Goal: Task Accomplishment & Management: Use online tool/utility

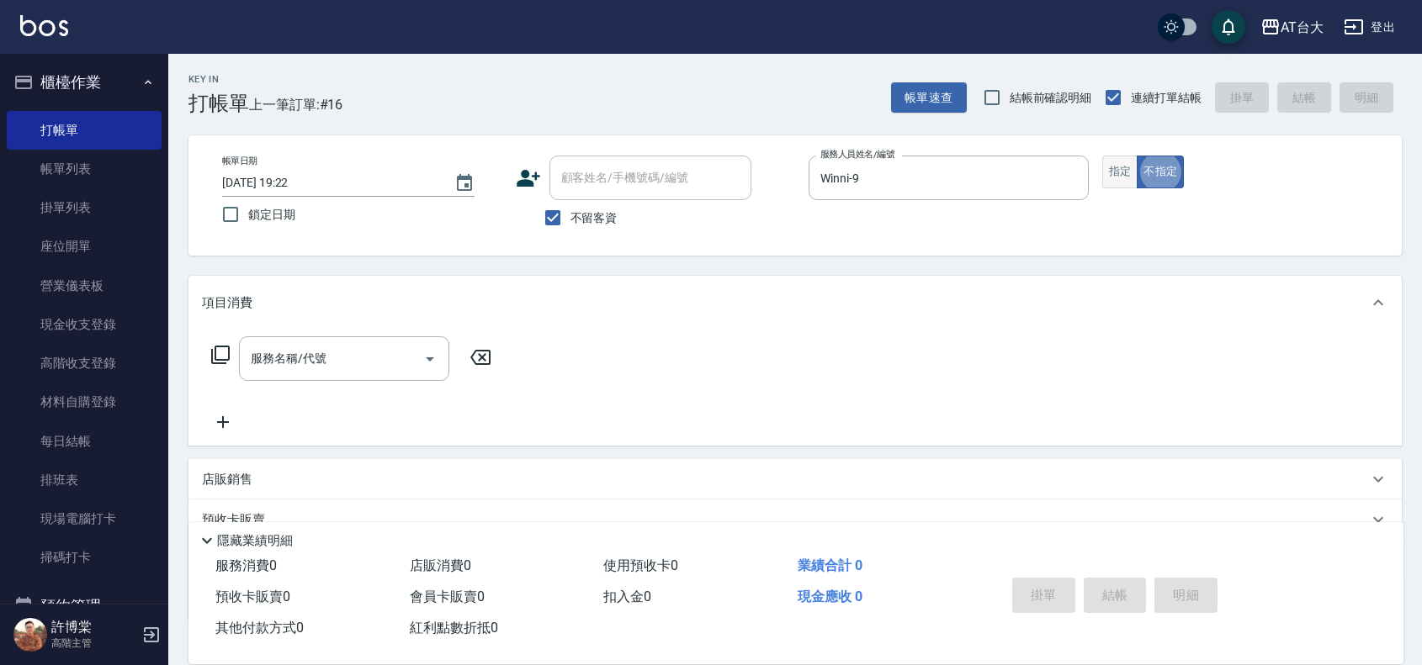
click at [1115, 167] on button "指定" at bounding box center [1120, 172] width 36 height 33
click at [305, 373] on input "服務名稱/代號" at bounding box center [331, 358] width 170 height 29
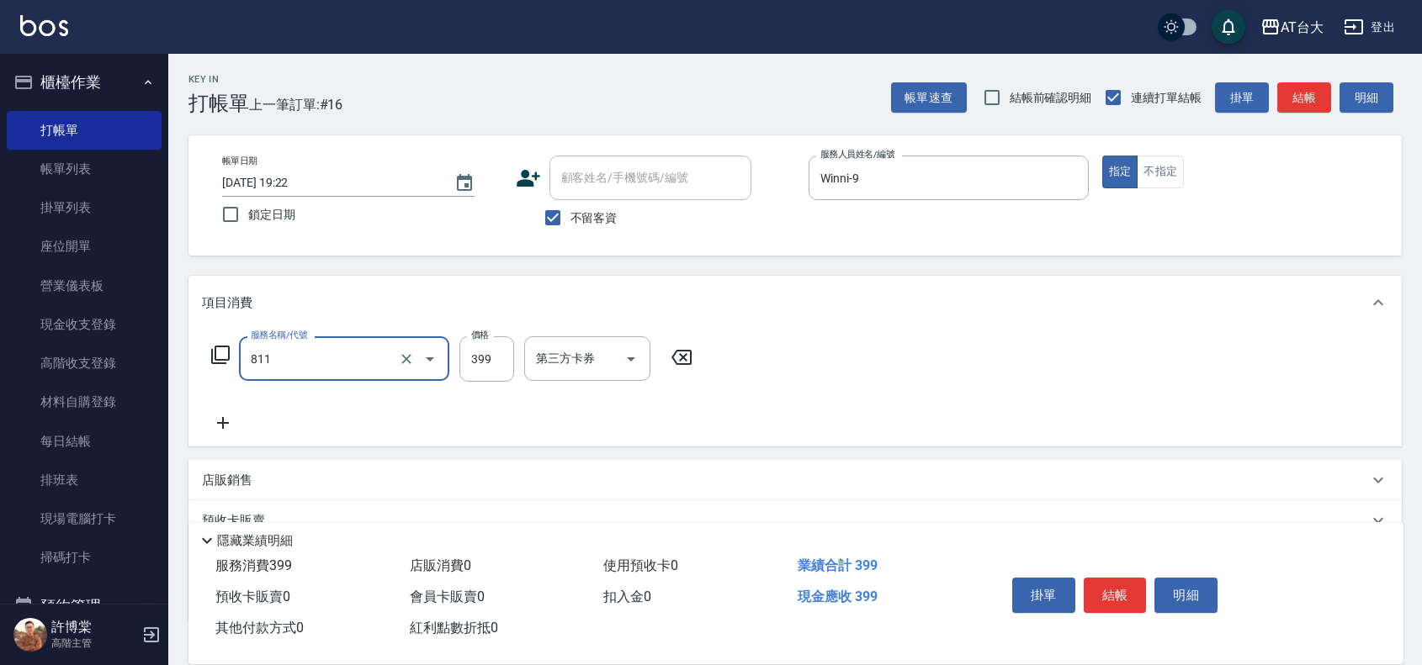
type input "洗+剪(811)"
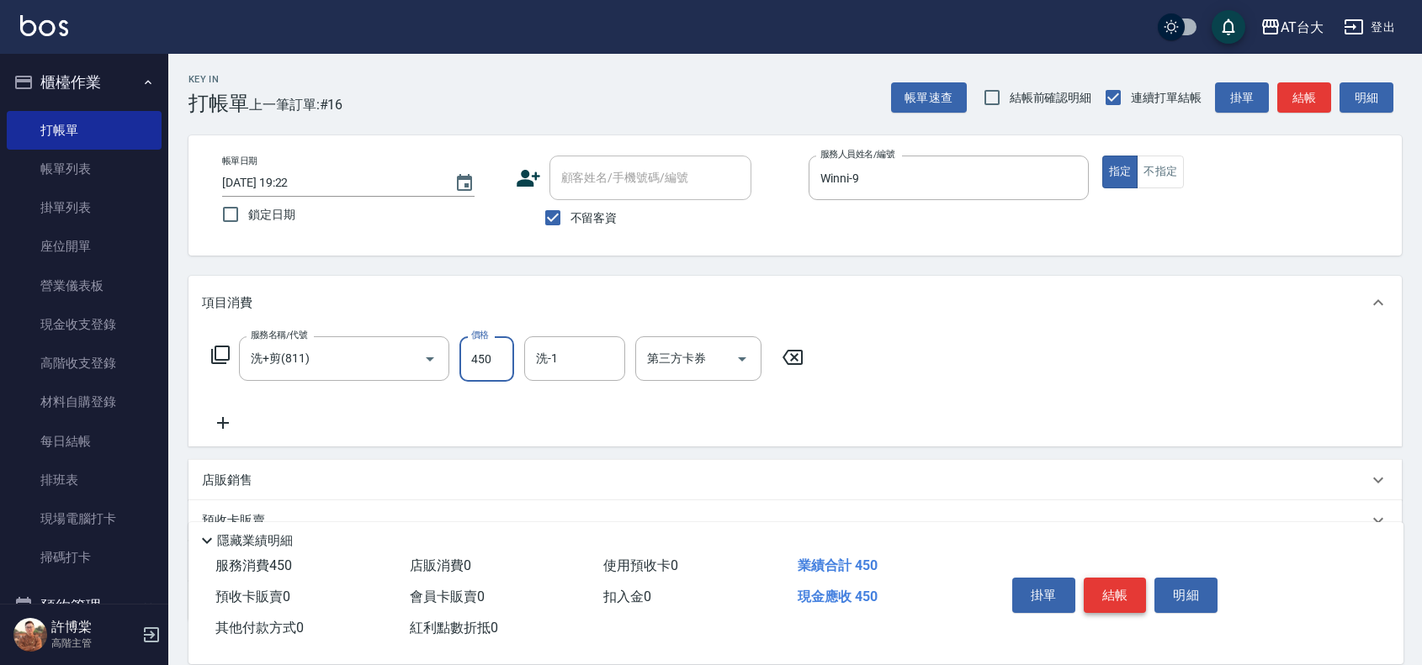
type input "450"
click at [1103, 598] on button "結帳" at bounding box center [1114, 595] width 63 height 35
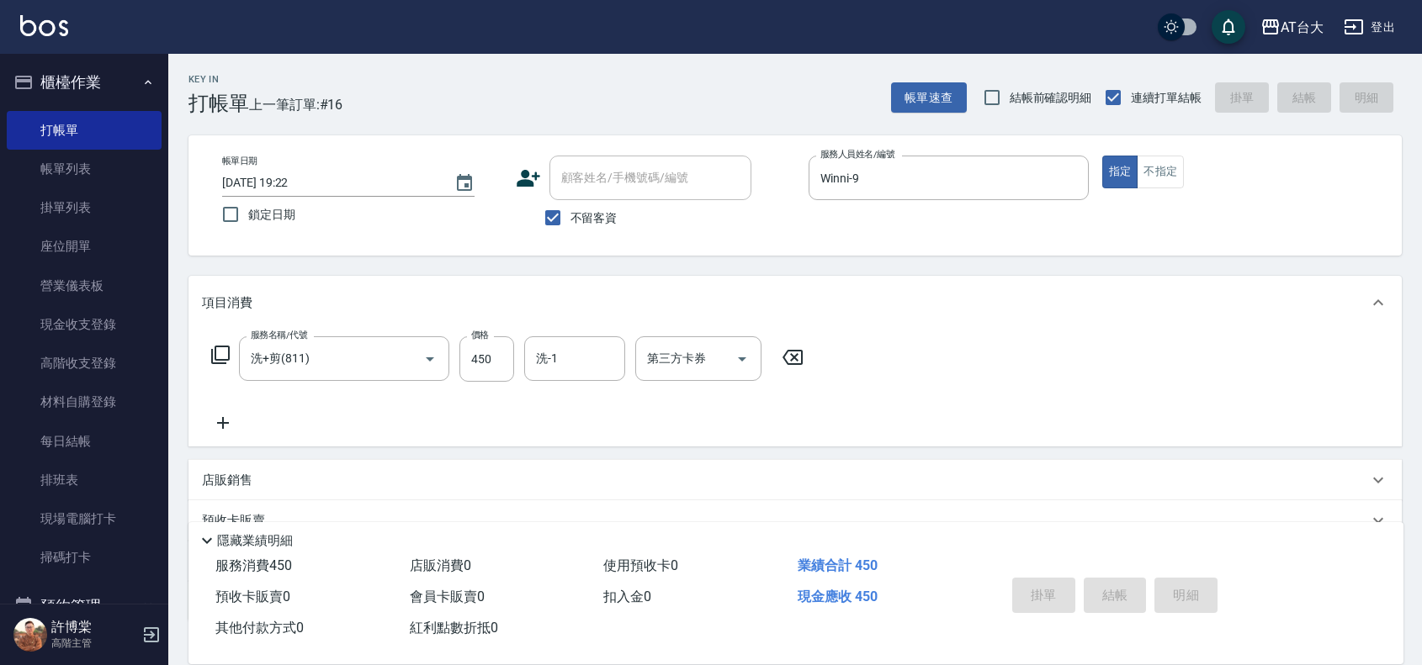
type input "[DATE] 19:54"
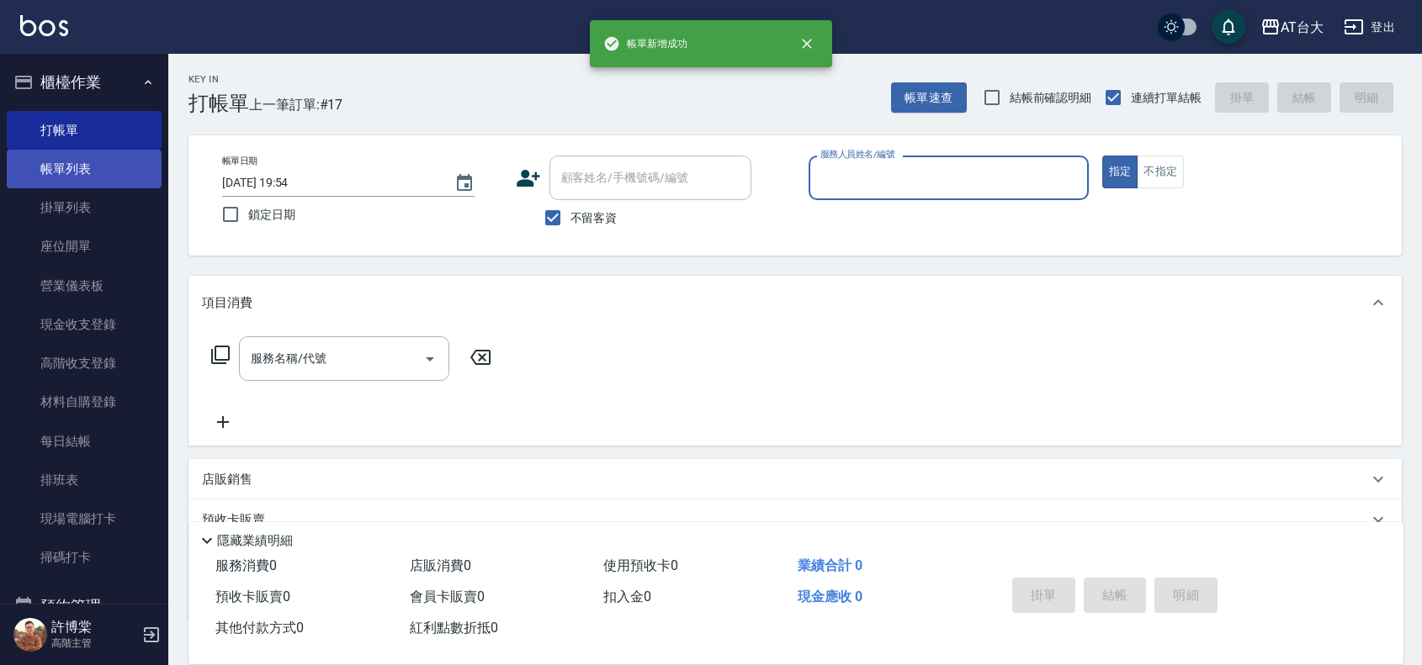
click at [40, 161] on link "帳單列表" at bounding box center [84, 169] width 155 height 39
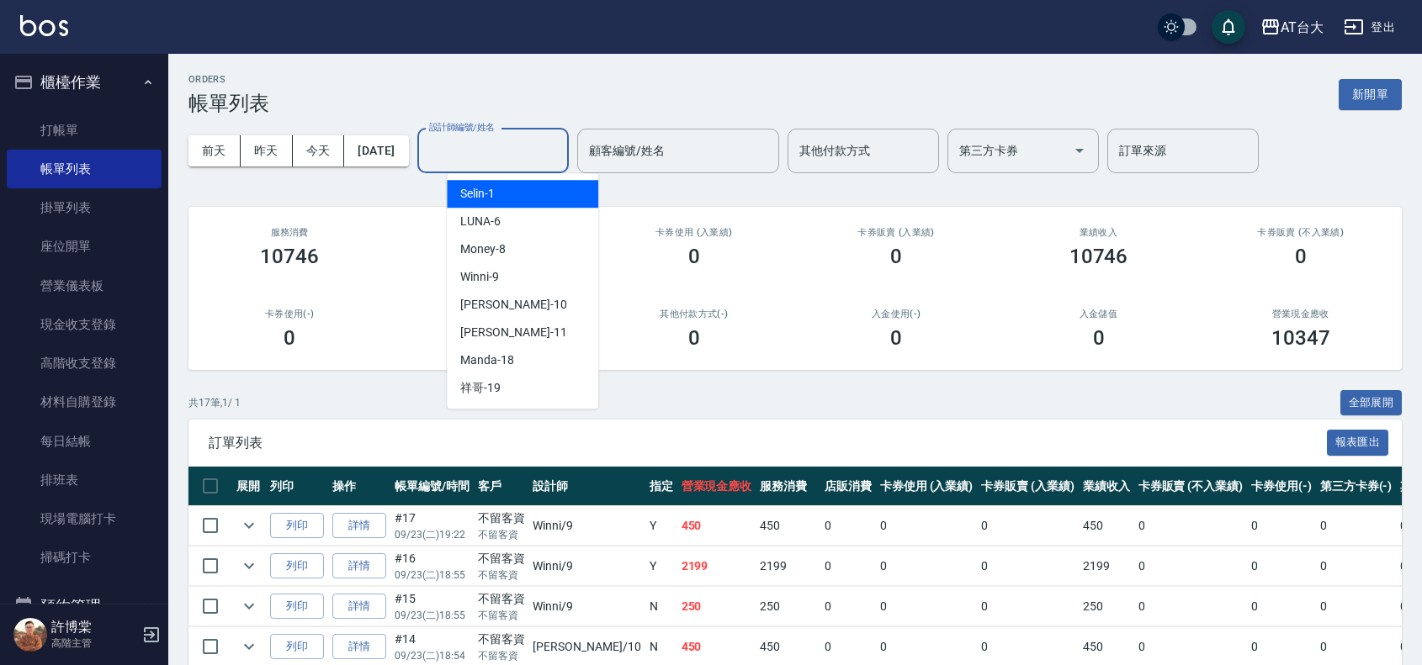
drag, startPoint x: 534, startPoint y: 162, endPoint x: 527, endPoint y: 191, distance: 30.4
click at [534, 162] on input "設計師編號/姓名" at bounding box center [493, 150] width 136 height 29
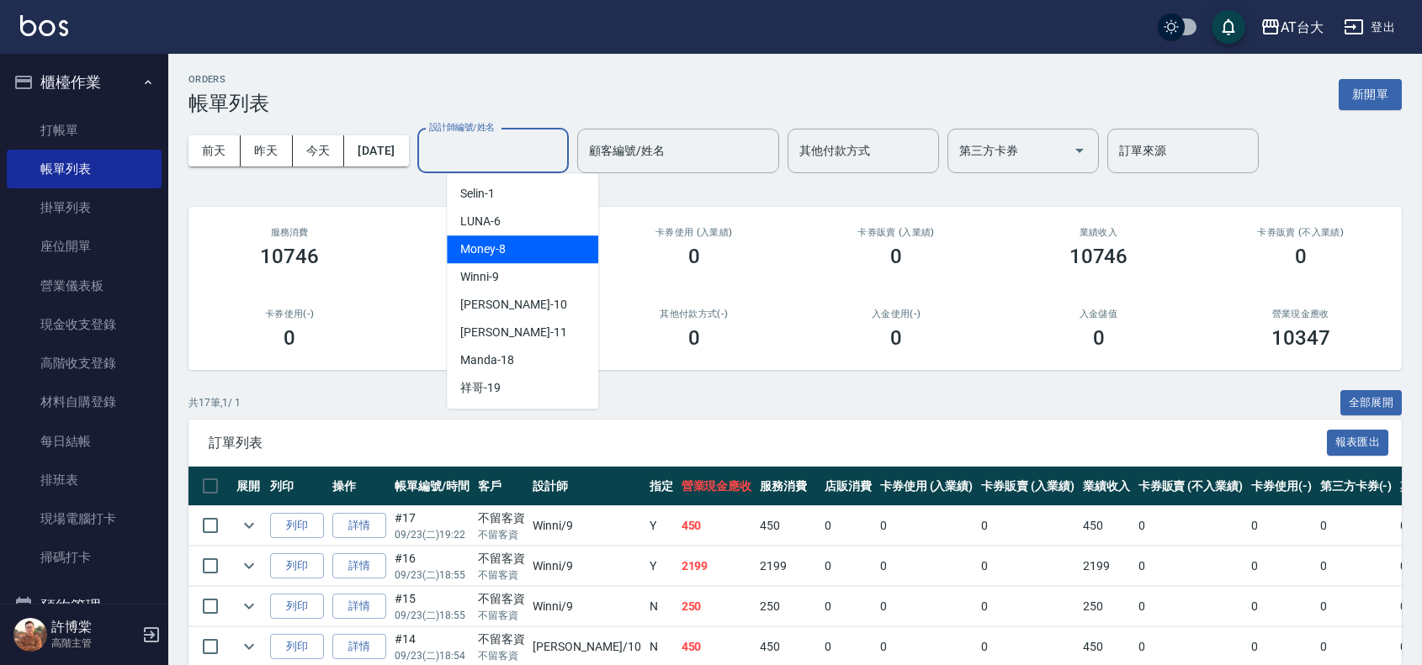
click at [535, 236] on div "Money -8" at bounding box center [522, 250] width 151 height 28
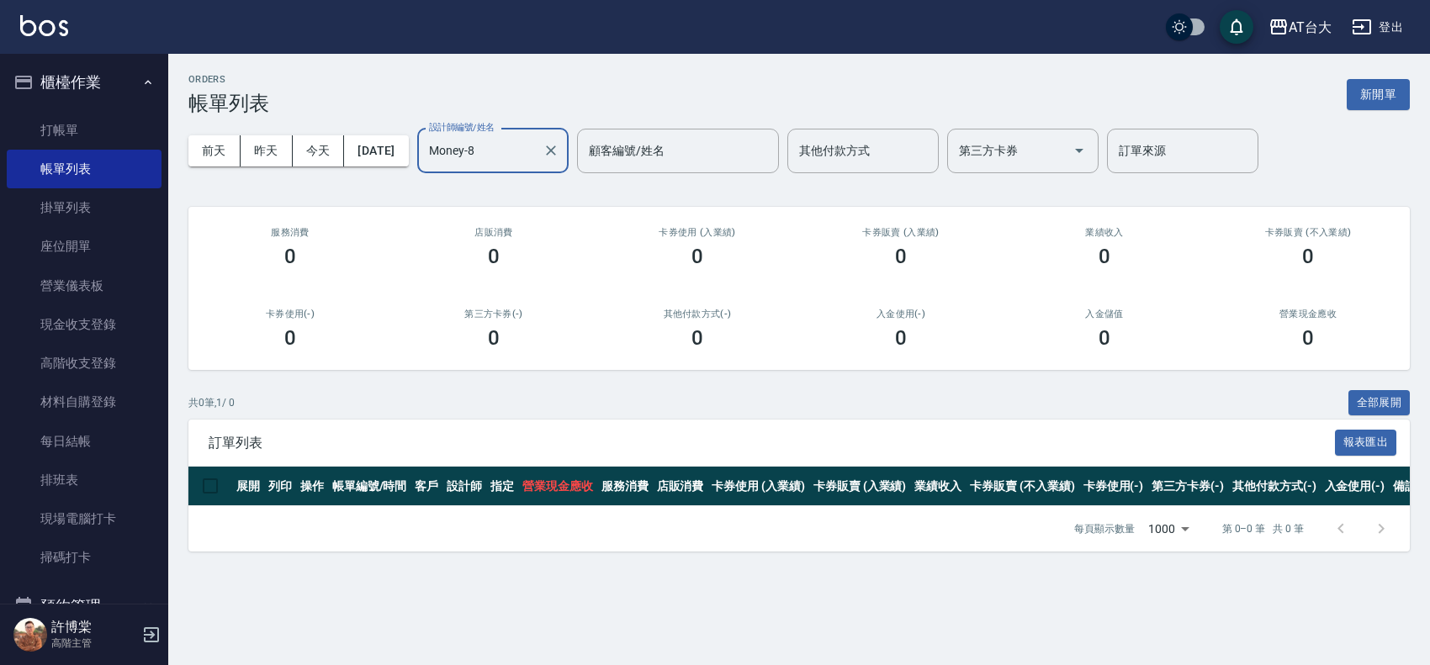
click at [535, 152] on input "Money-8" at bounding box center [480, 150] width 111 height 29
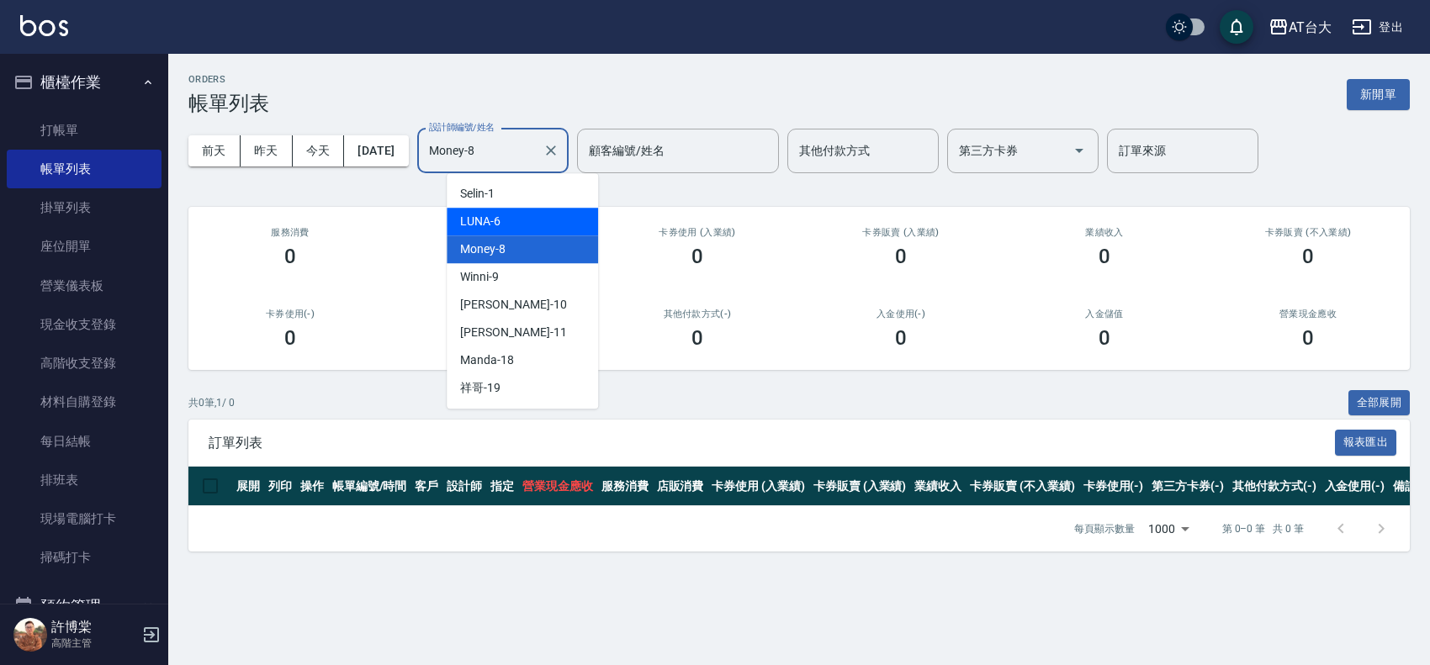
click at [543, 212] on div "LUNA -6" at bounding box center [522, 222] width 151 height 28
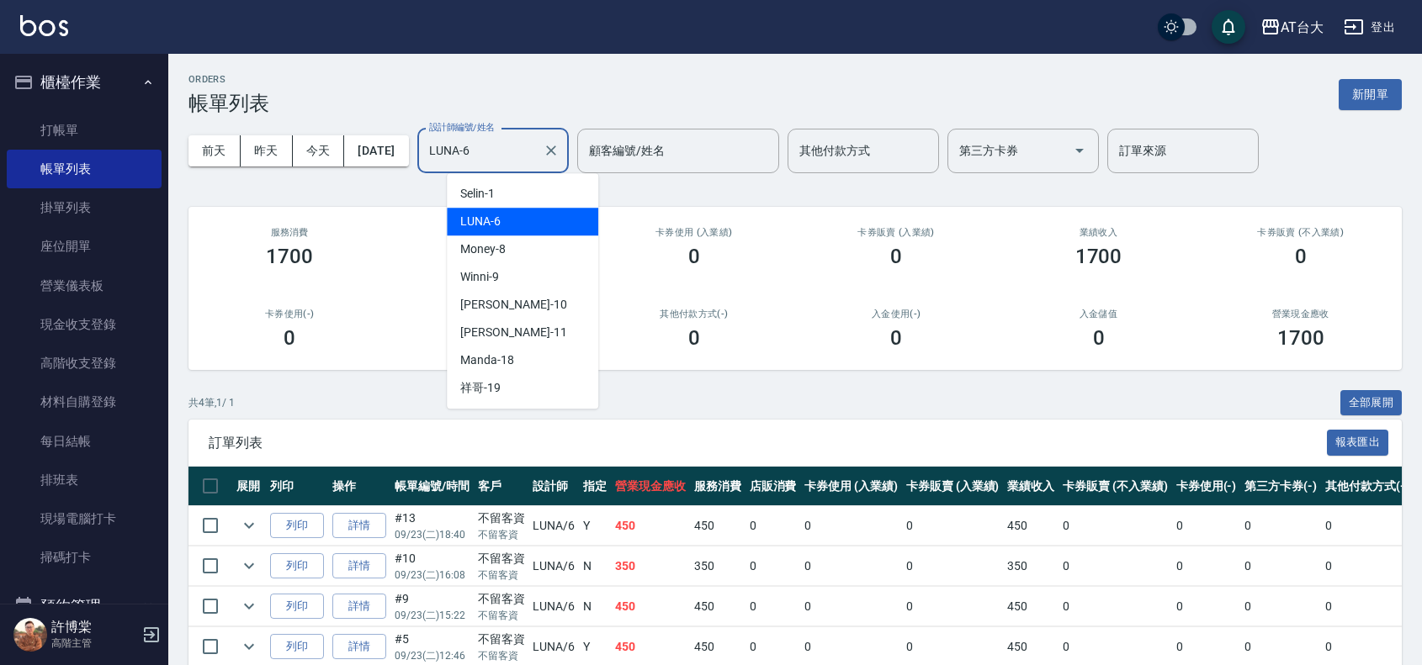
click at [536, 160] on input "LUNA-6" at bounding box center [480, 150] width 111 height 29
click at [585, 304] on div "JOJO -10" at bounding box center [522, 305] width 151 height 28
type input "JOJO-10"
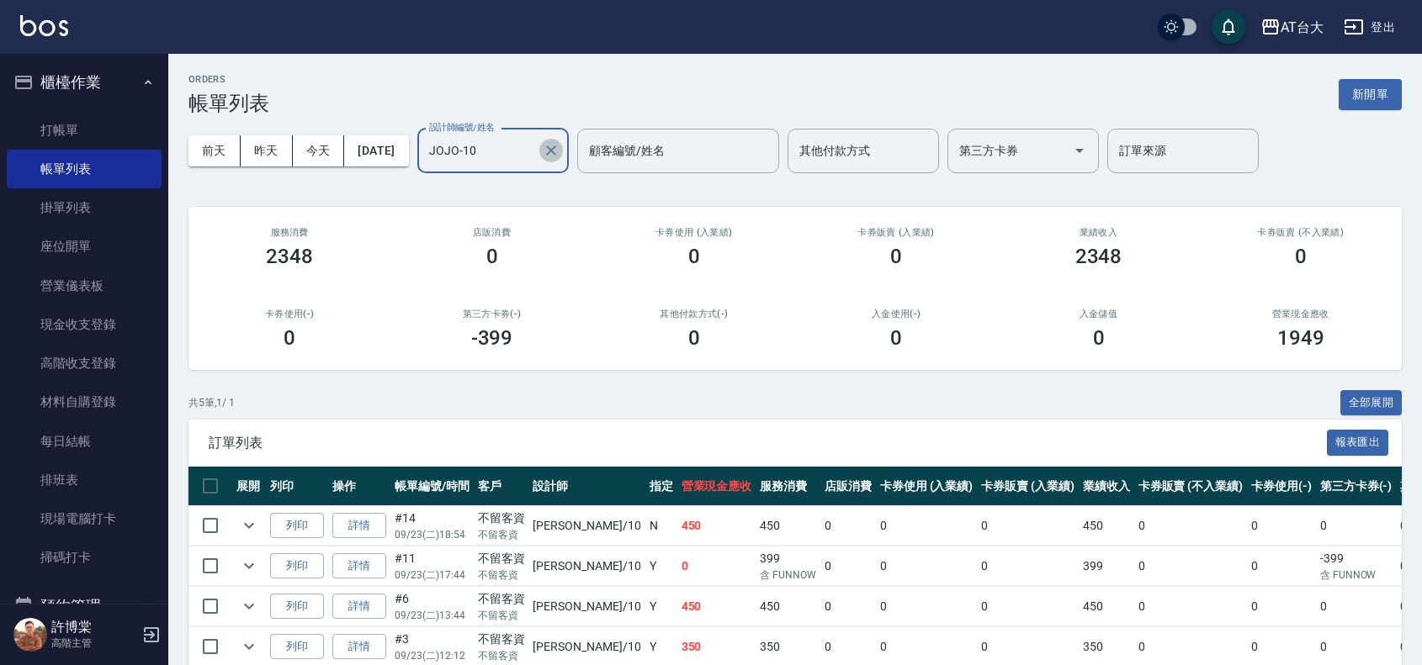
click at [559, 147] on icon "Clear" at bounding box center [551, 150] width 17 height 17
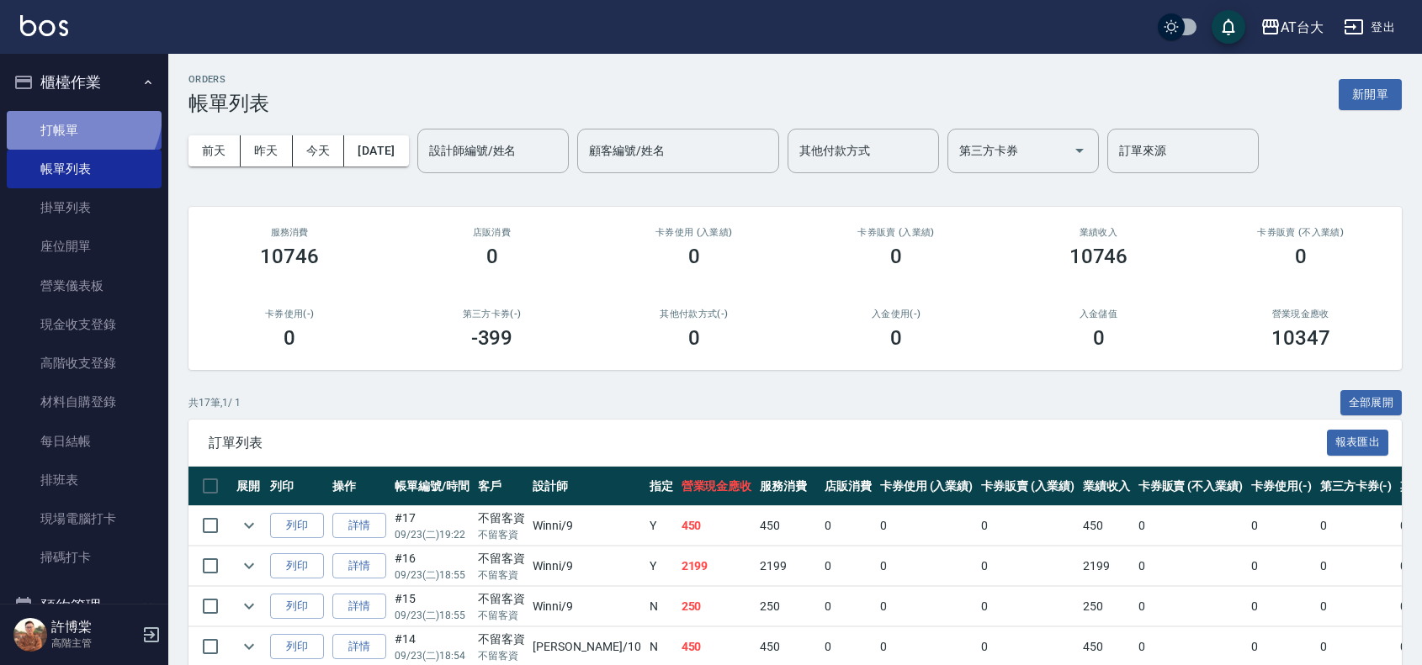
click at [77, 114] on link "打帳單" at bounding box center [84, 130] width 155 height 39
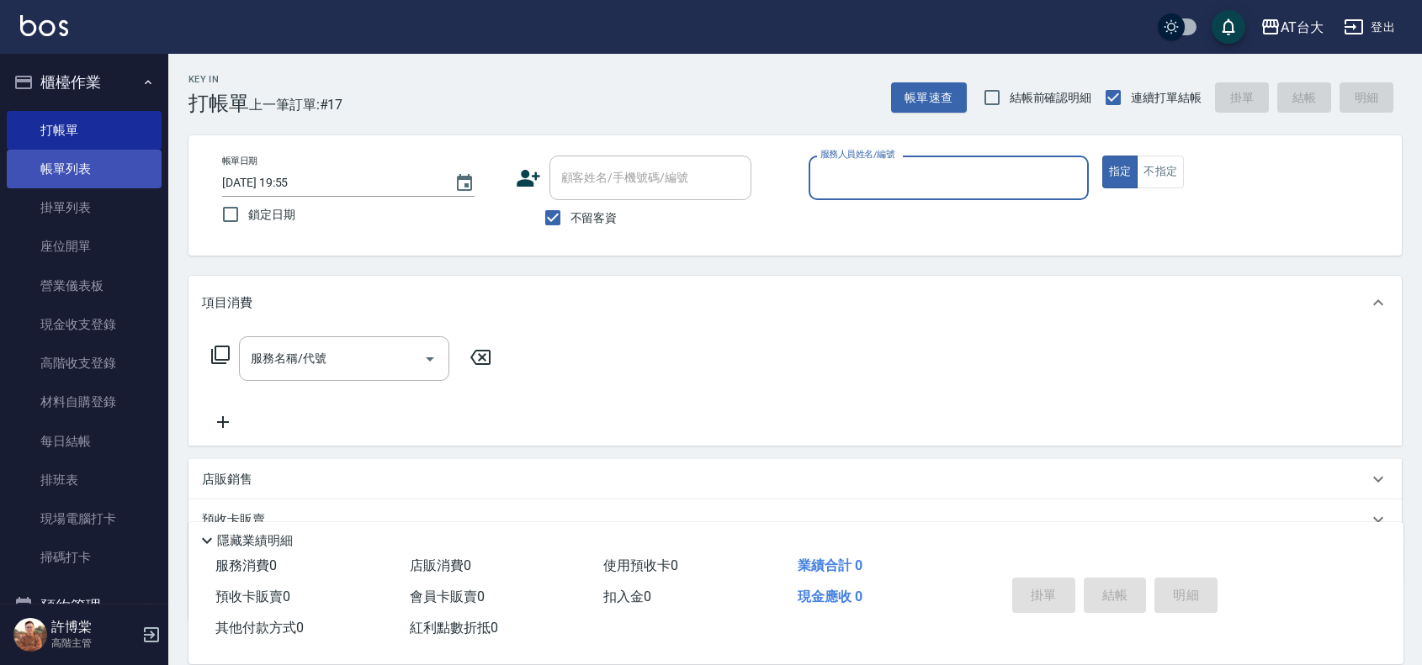
click at [73, 173] on link "帳單列表" at bounding box center [84, 169] width 155 height 39
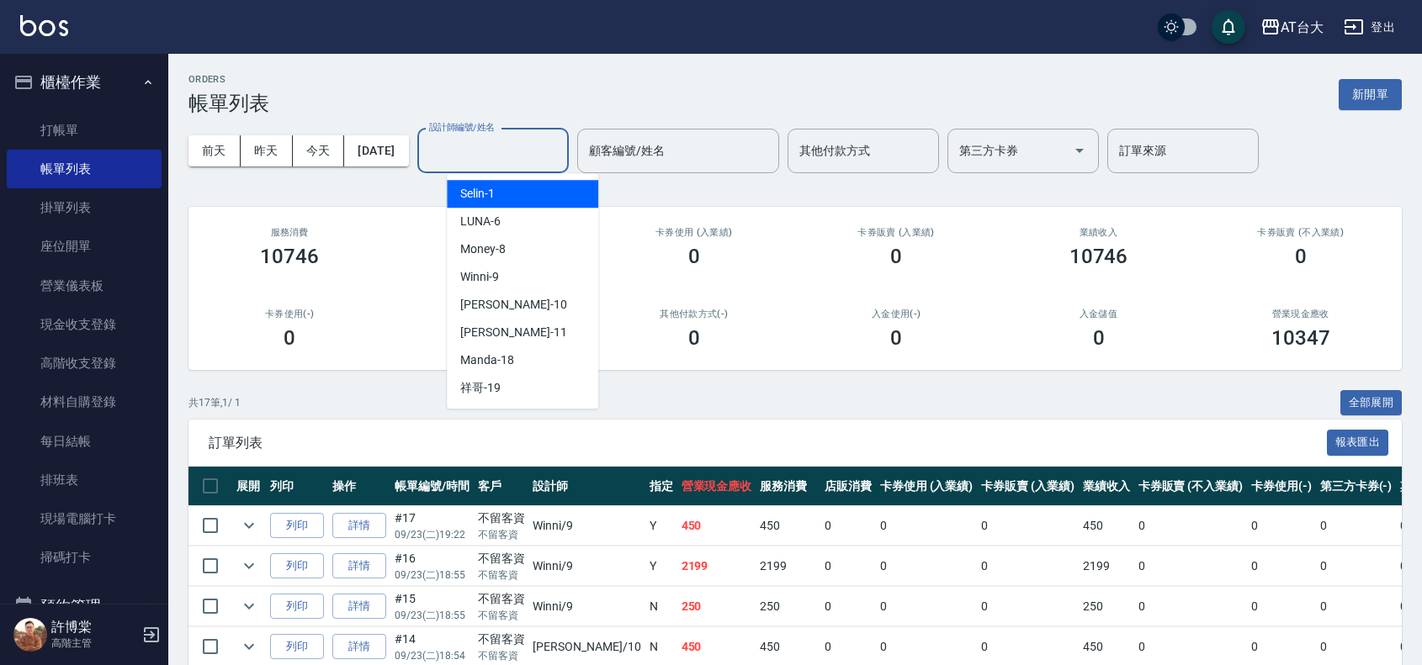
click at [469, 147] on input "設計師編號/姓名" at bounding box center [493, 150] width 136 height 29
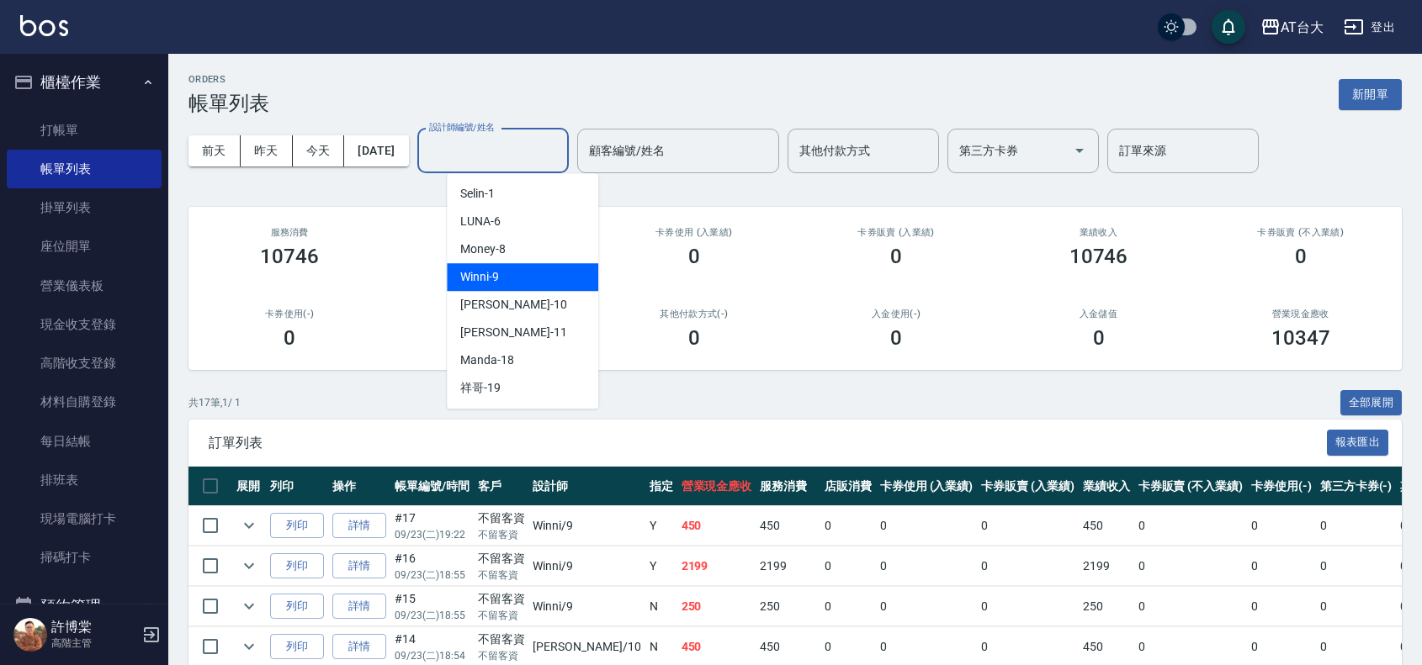
click at [507, 271] on div "Winni -9" at bounding box center [522, 277] width 151 height 28
type input "Winni-9"
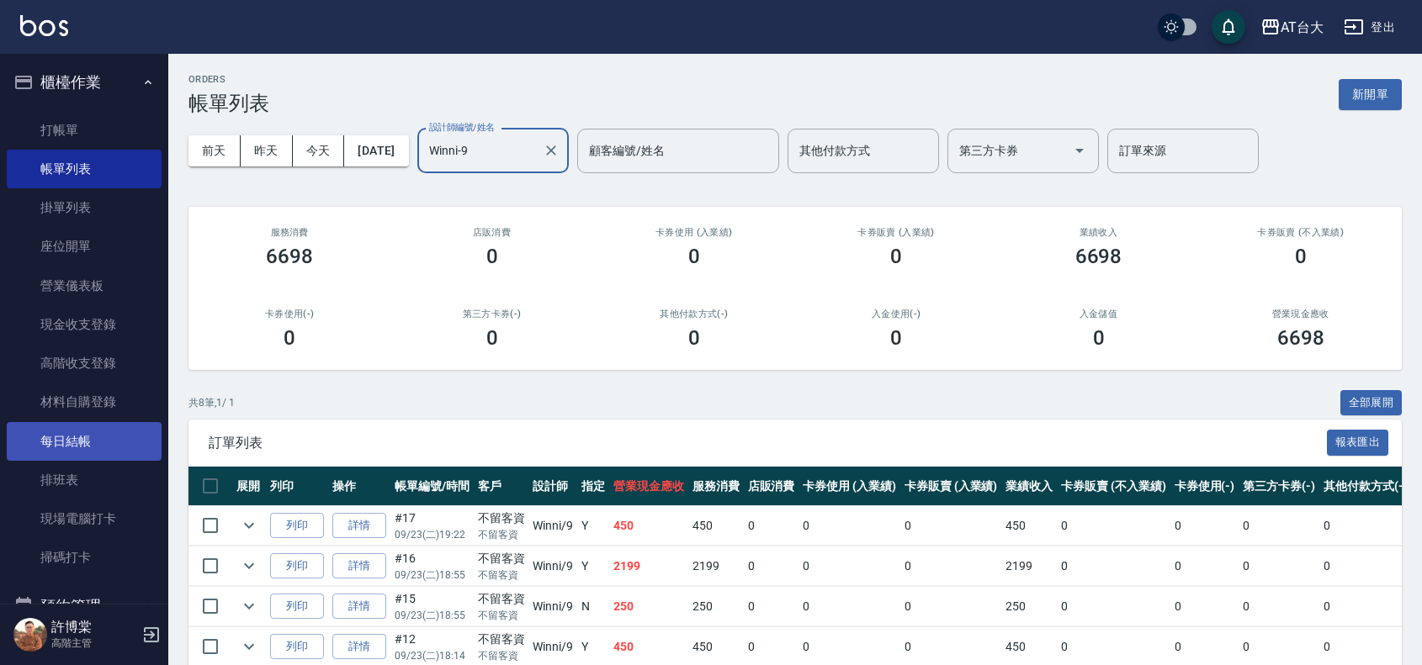
click at [114, 434] on link "每日結帳" at bounding box center [84, 441] width 155 height 39
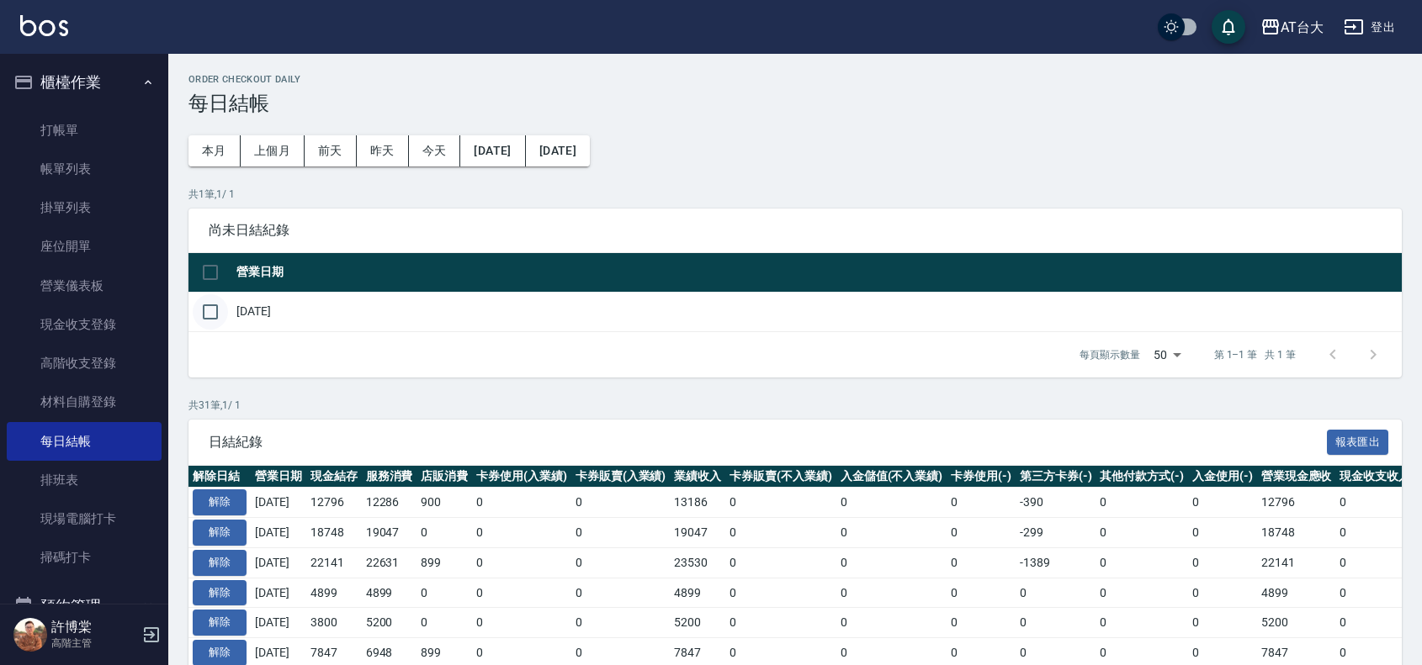
click at [215, 318] on input "checkbox" at bounding box center [210, 311] width 35 height 35
checkbox input "true"
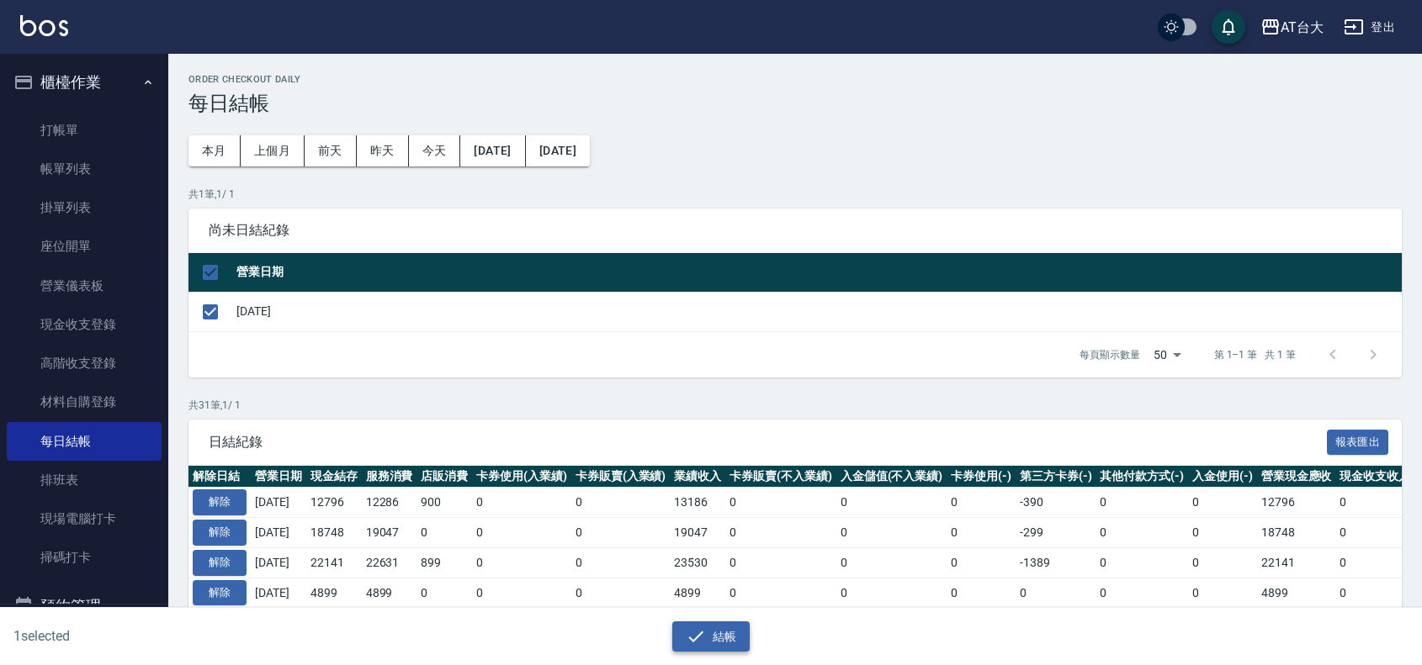
click at [703, 650] on button "結帳" at bounding box center [711, 637] width 78 height 31
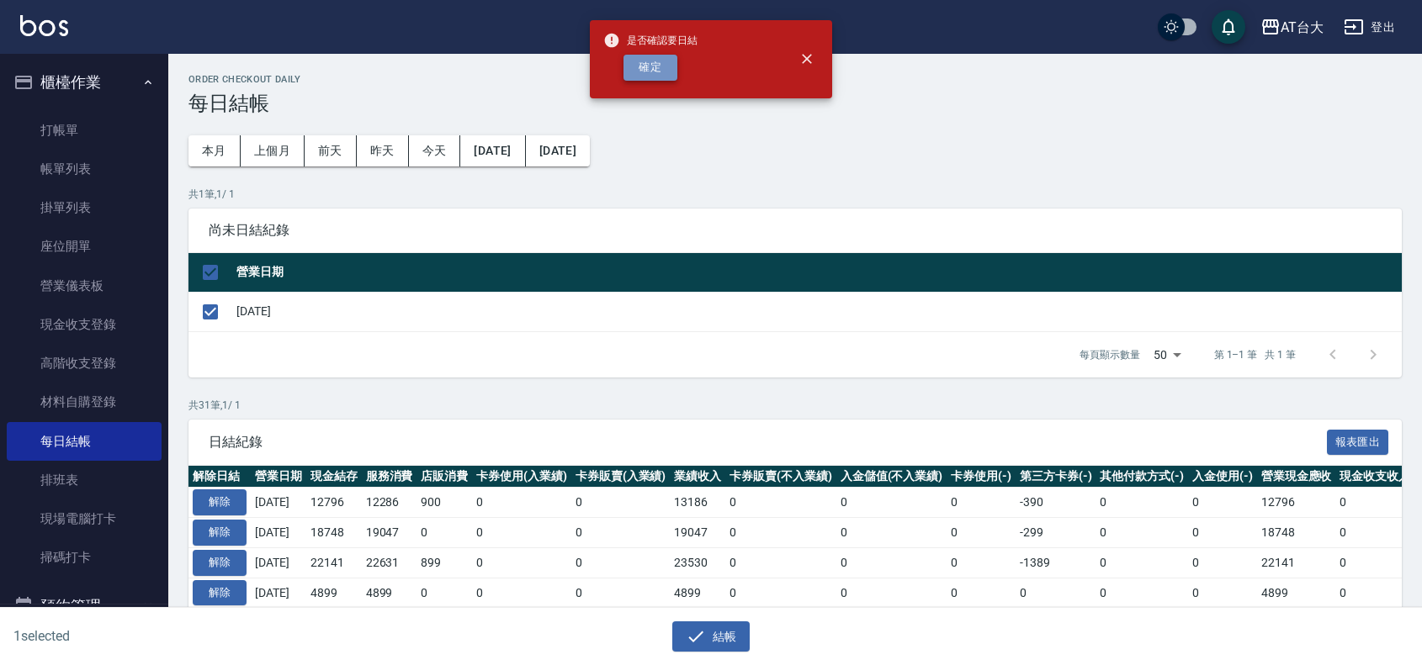
click at [642, 61] on button "確定" at bounding box center [650, 68] width 54 height 26
checkbox input "false"
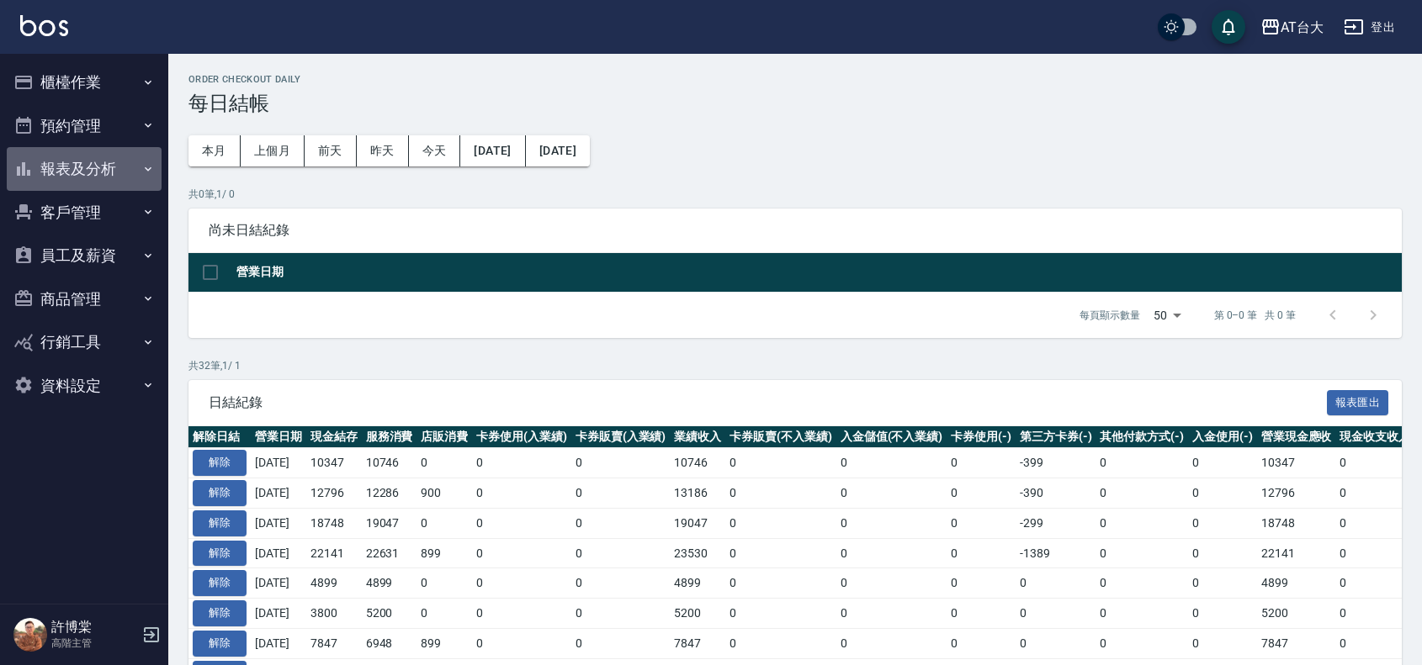
click at [72, 171] on button "報表及分析" at bounding box center [84, 169] width 155 height 44
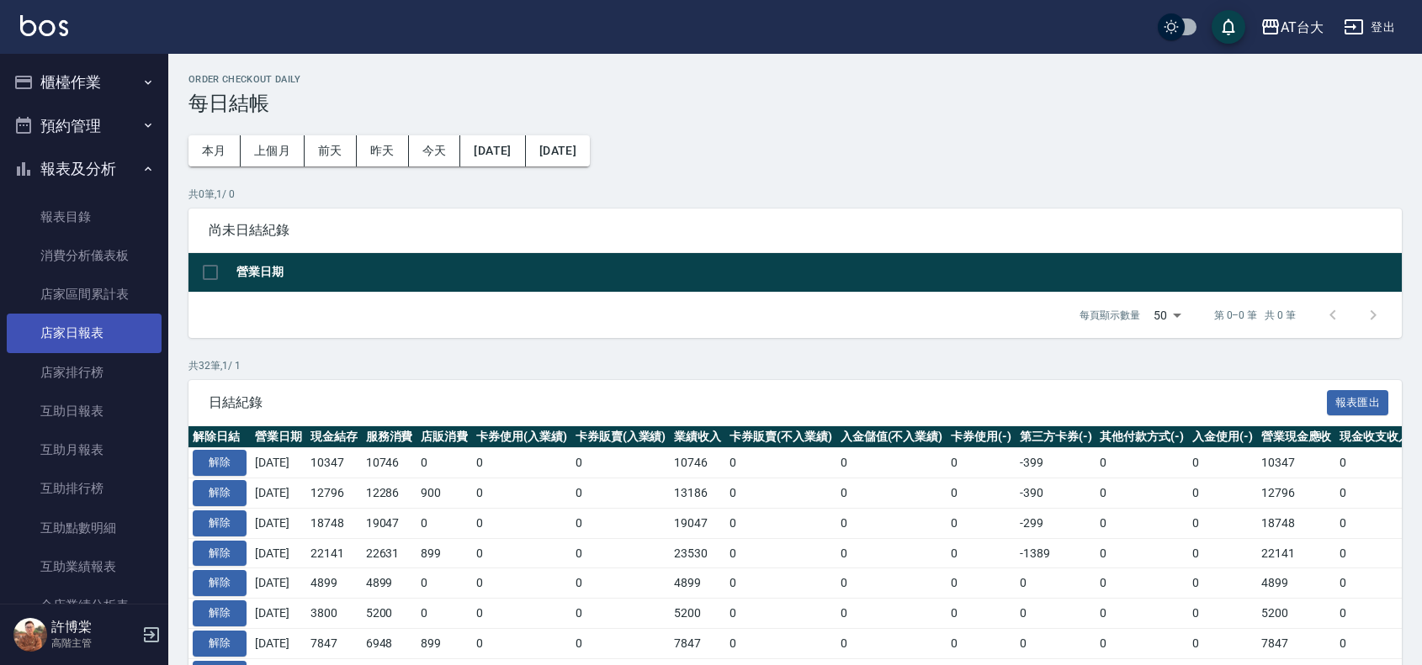
click at [127, 326] on link "店家日報表" at bounding box center [84, 333] width 155 height 39
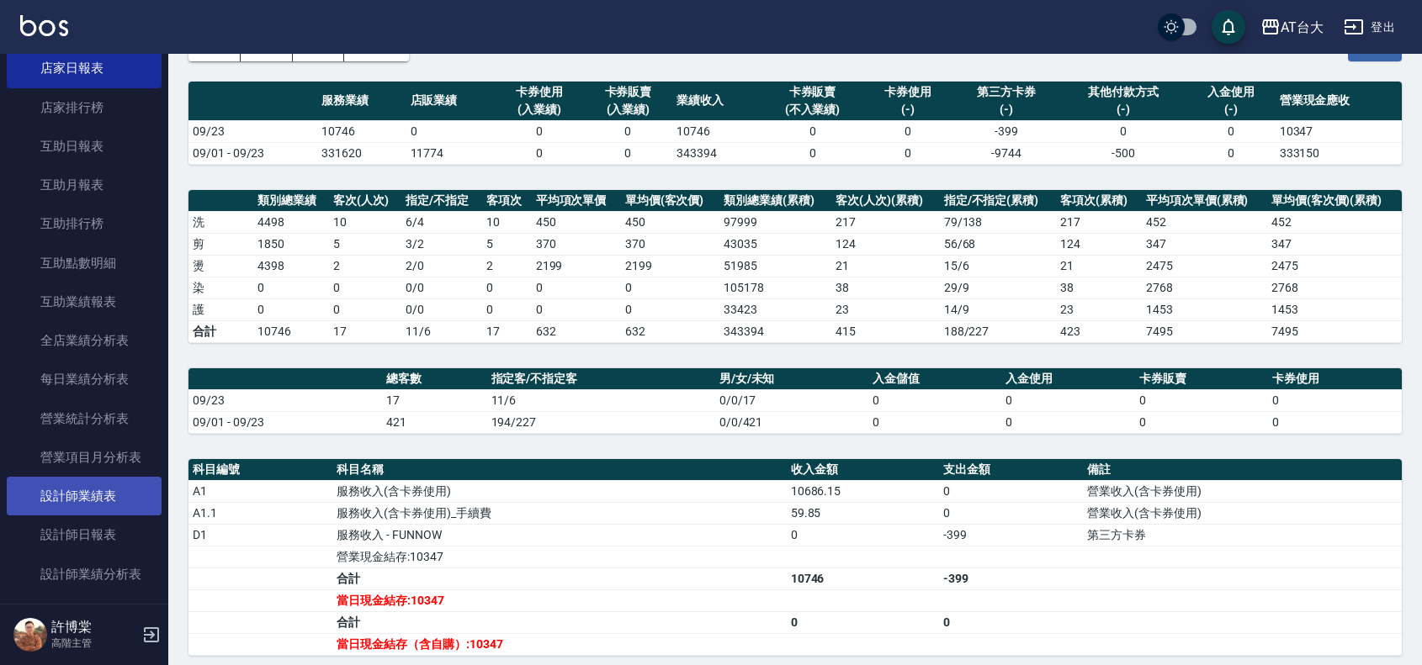
scroll to position [315, 0]
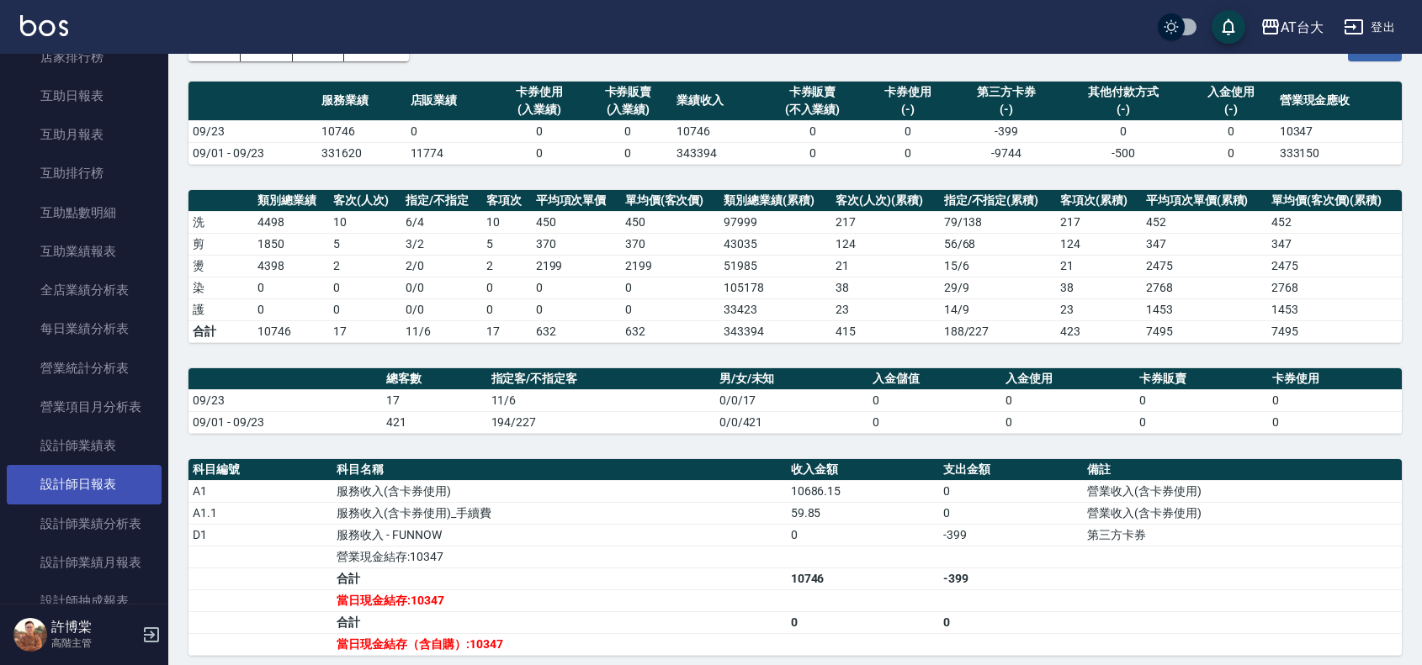
click at [119, 472] on link "設計師日報表" at bounding box center [84, 484] width 155 height 39
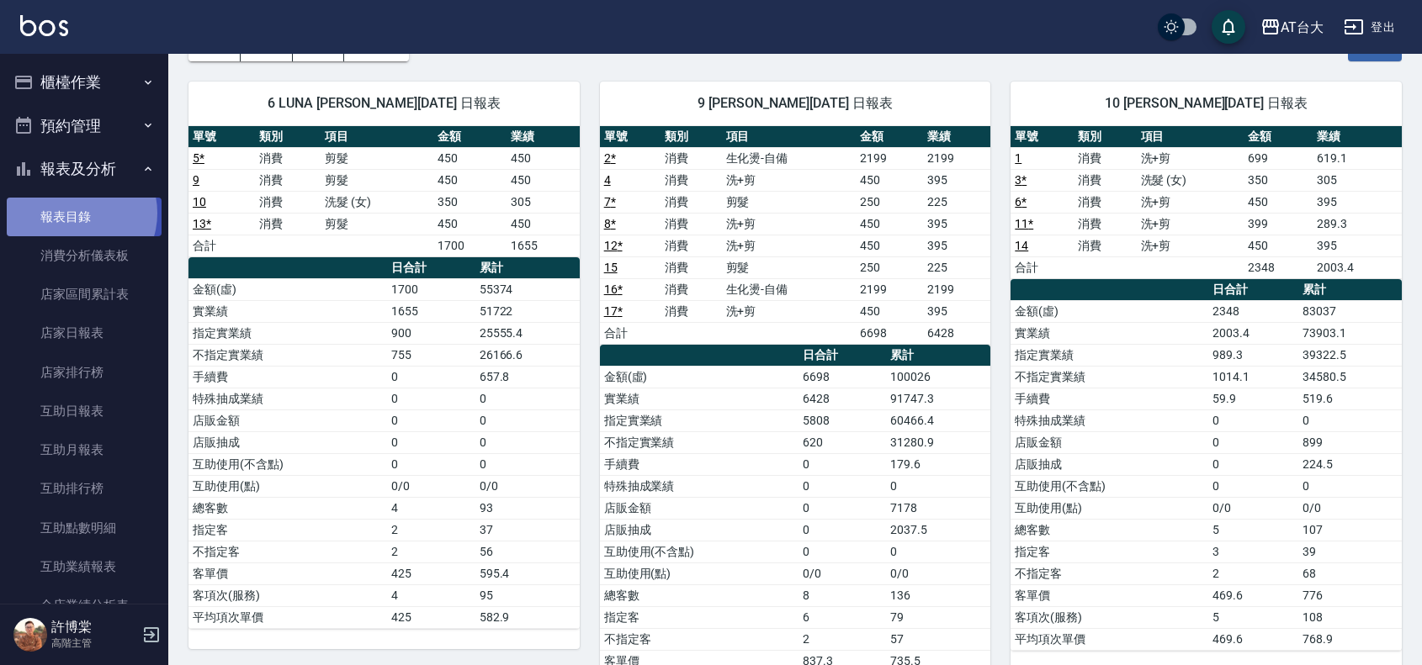
click at [77, 213] on link "報表目錄" at bounding box center [84, 217] width 155 height 39
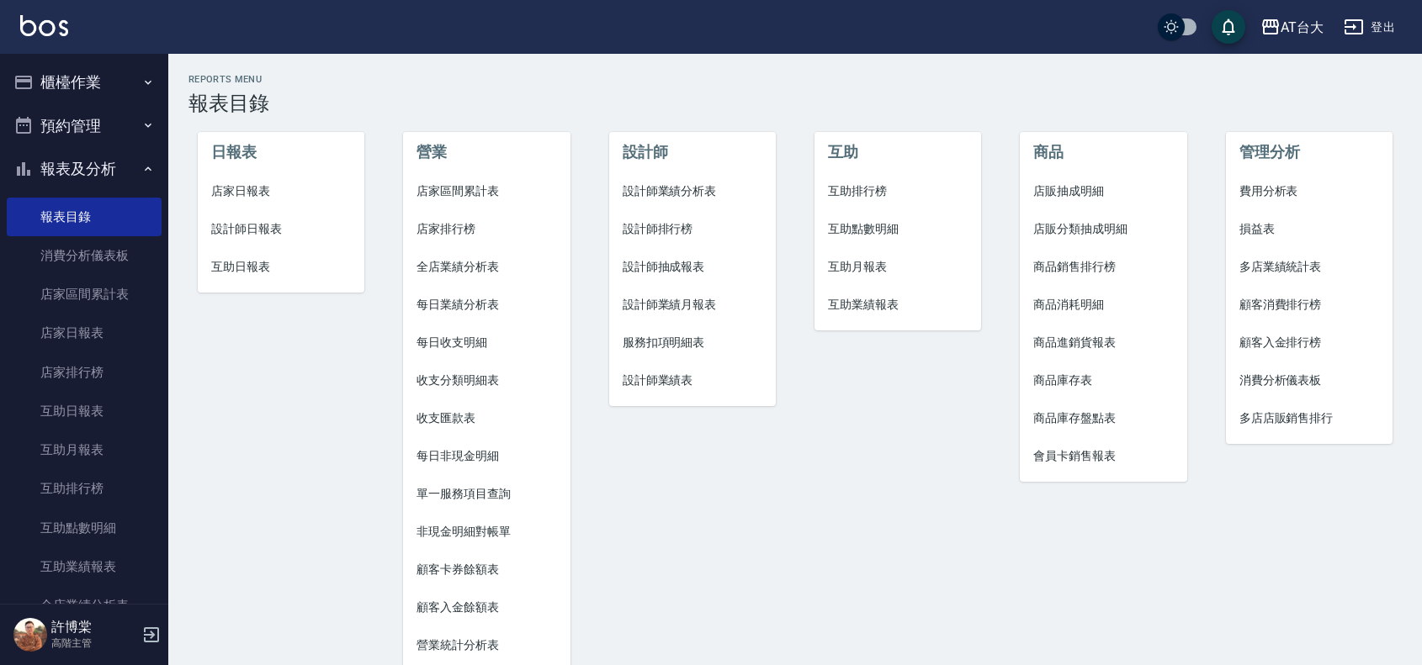
click at [249, 186] on span "店家日報表" at bounding box center [281, 192] width 140 height 18
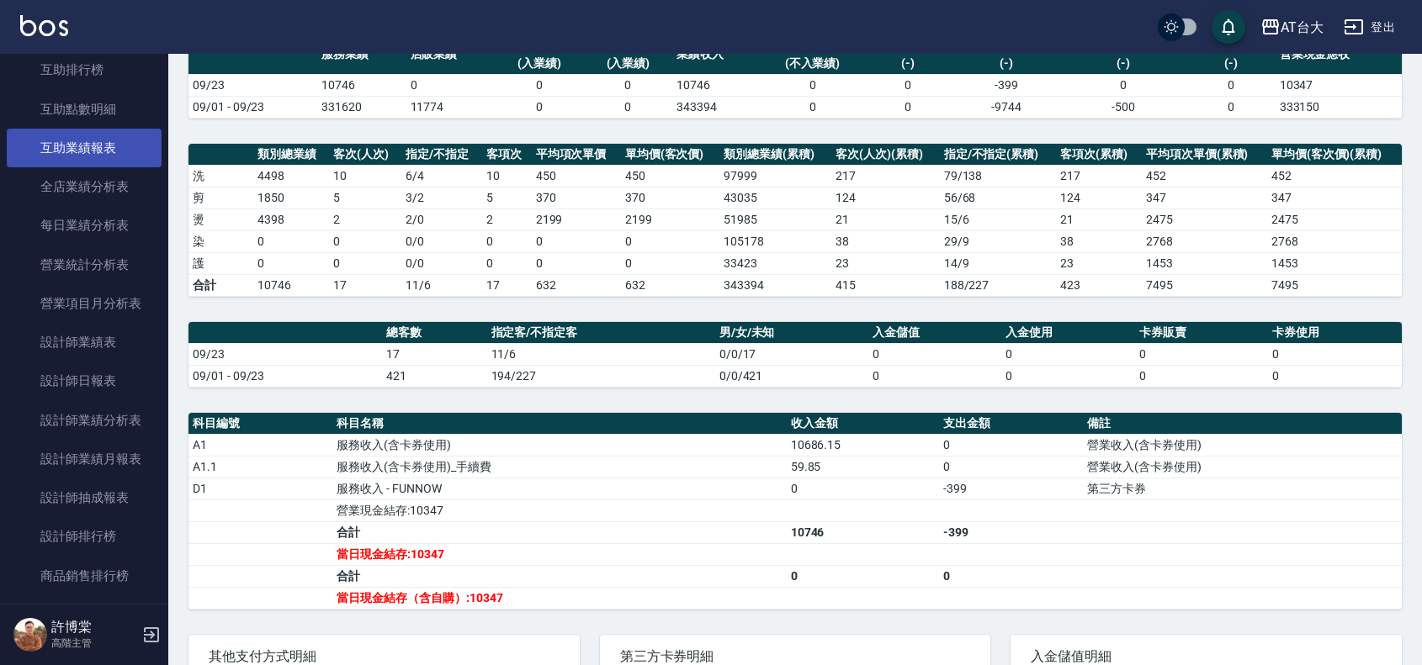
scroll to position [421, 0]
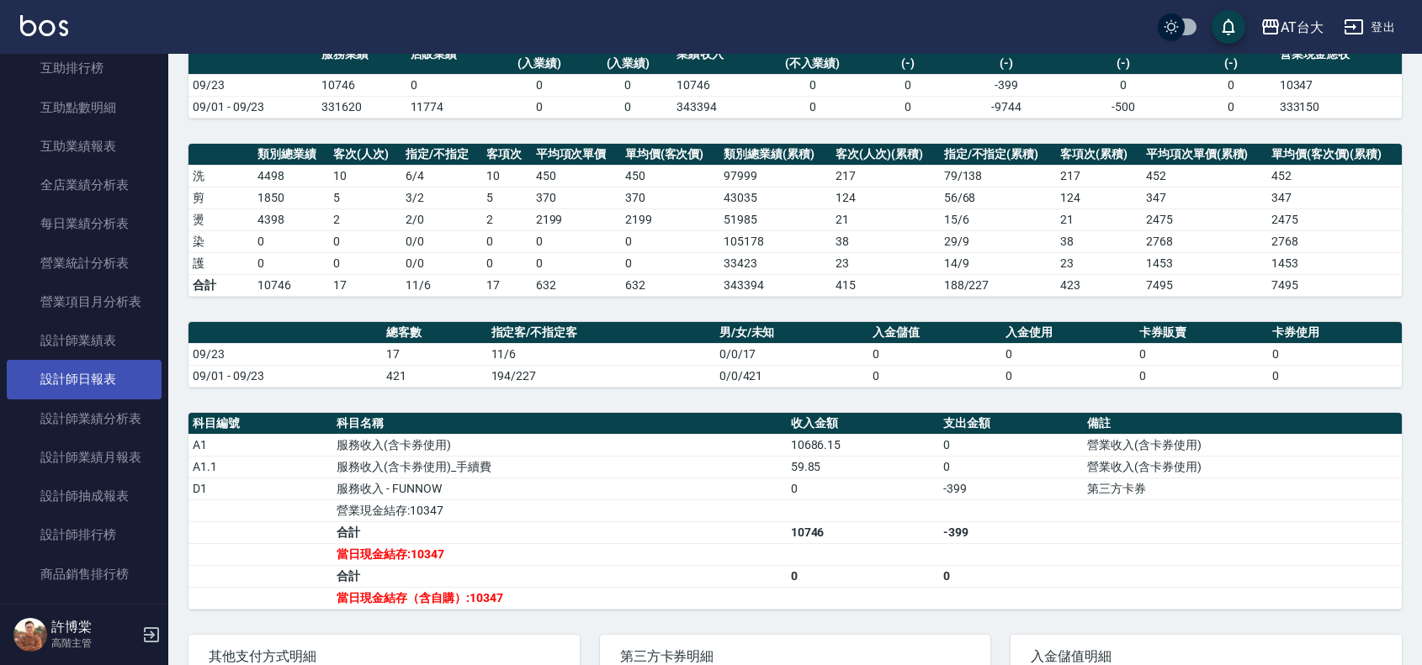
click at [93, 385] on link "設計師日報表" at bounding box center [84, 379] width 155 height 39
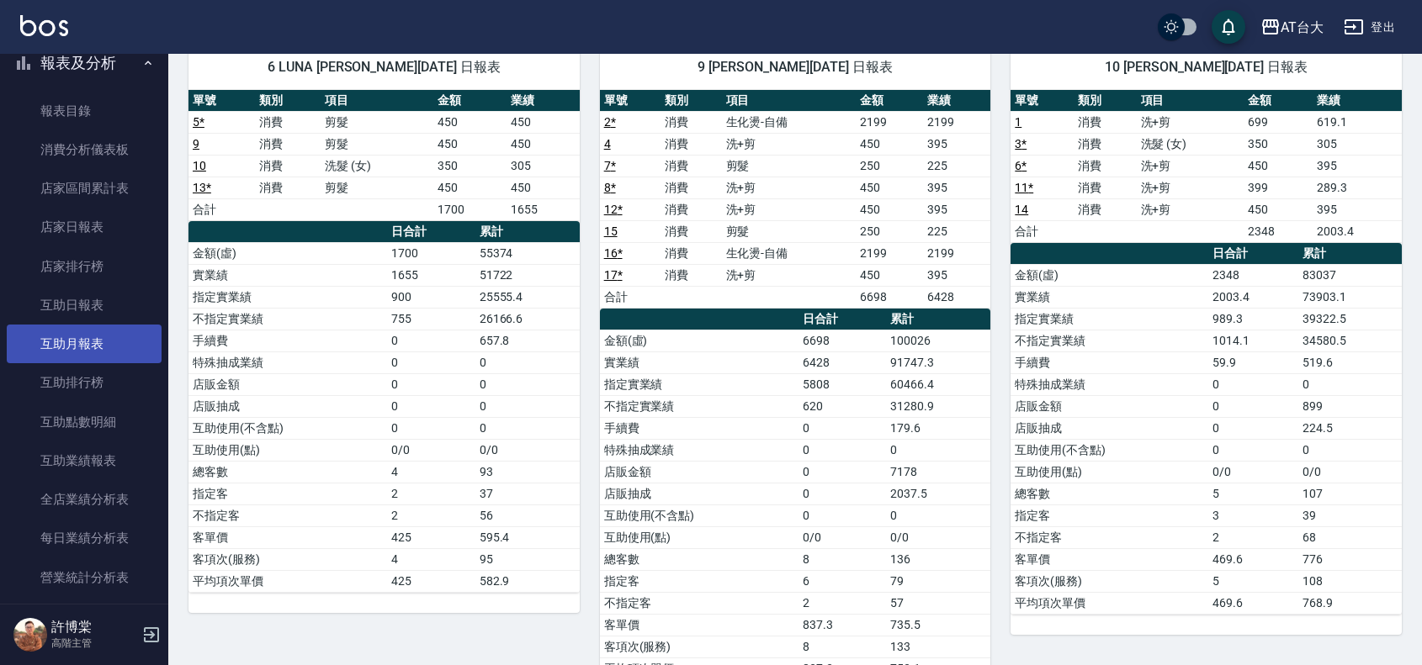
scroll to position [105, 0]
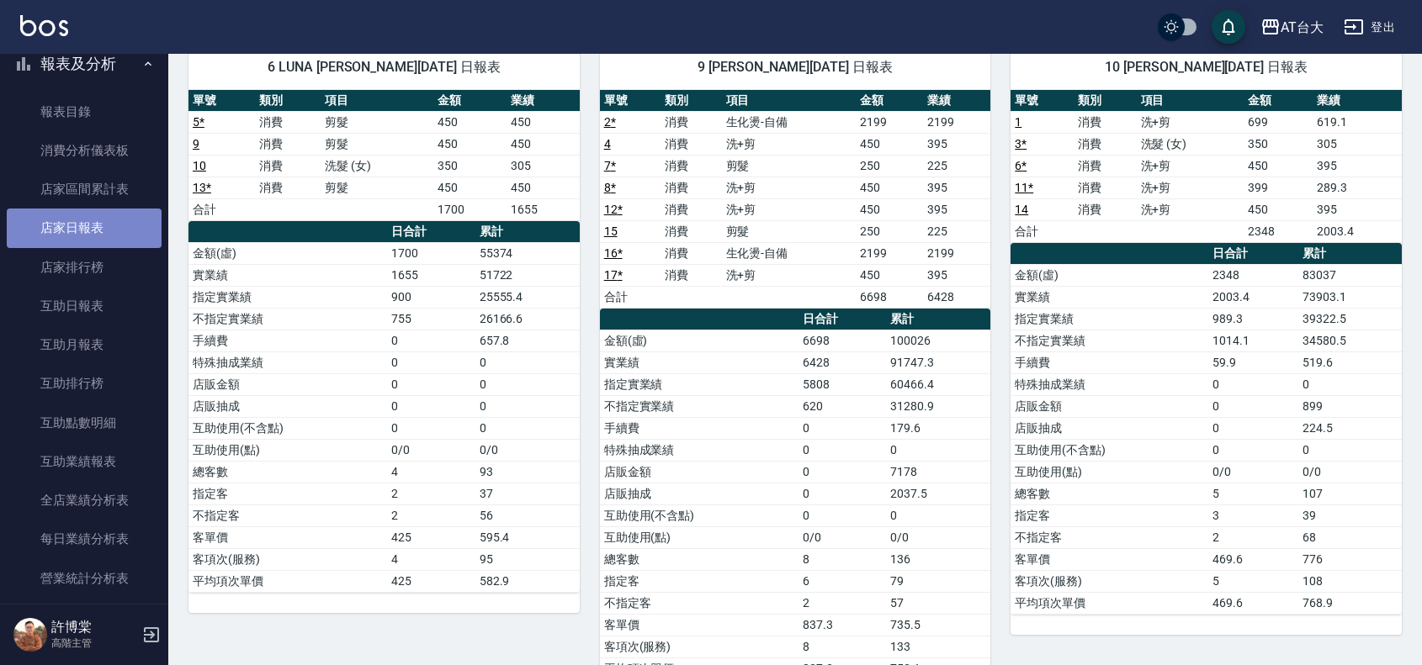
click at [107, 227] on link "店家日報表" at bounding box center [84, 228] width 155 height 39
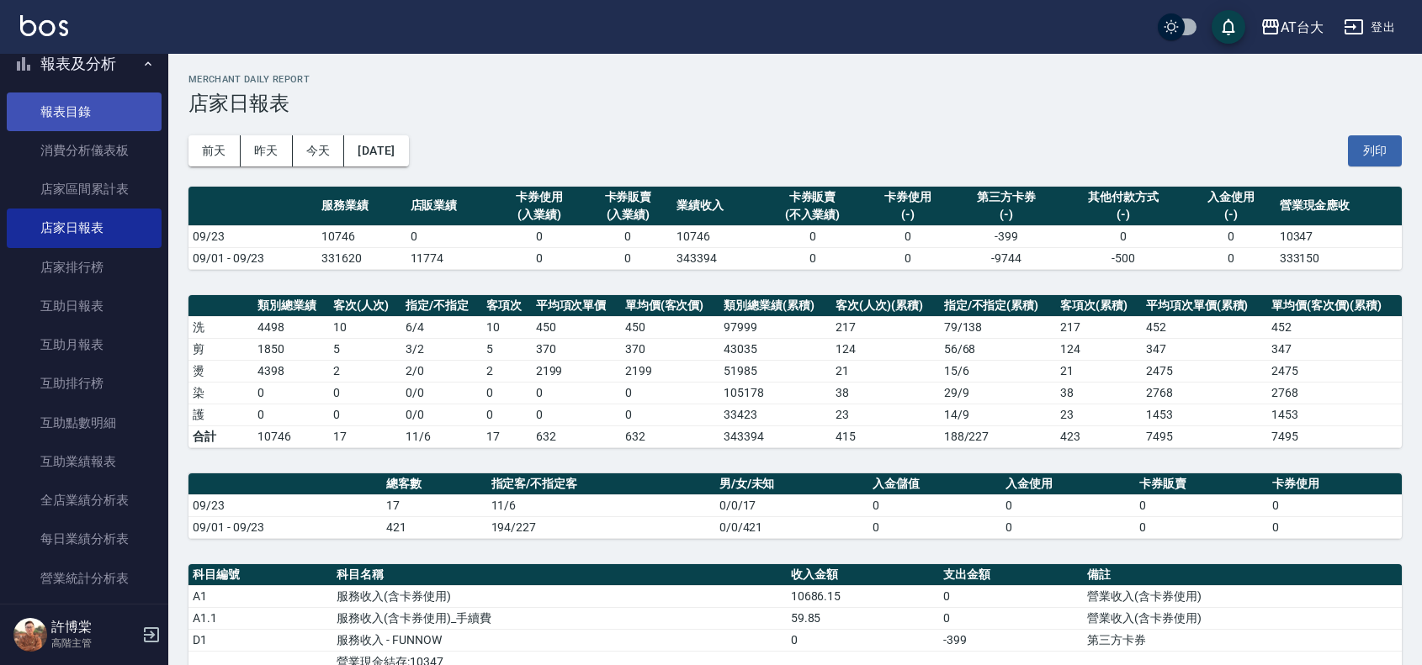
click at [88, 111] on link "報表目錄" at bounding box center [84, 112] width 155 height 39
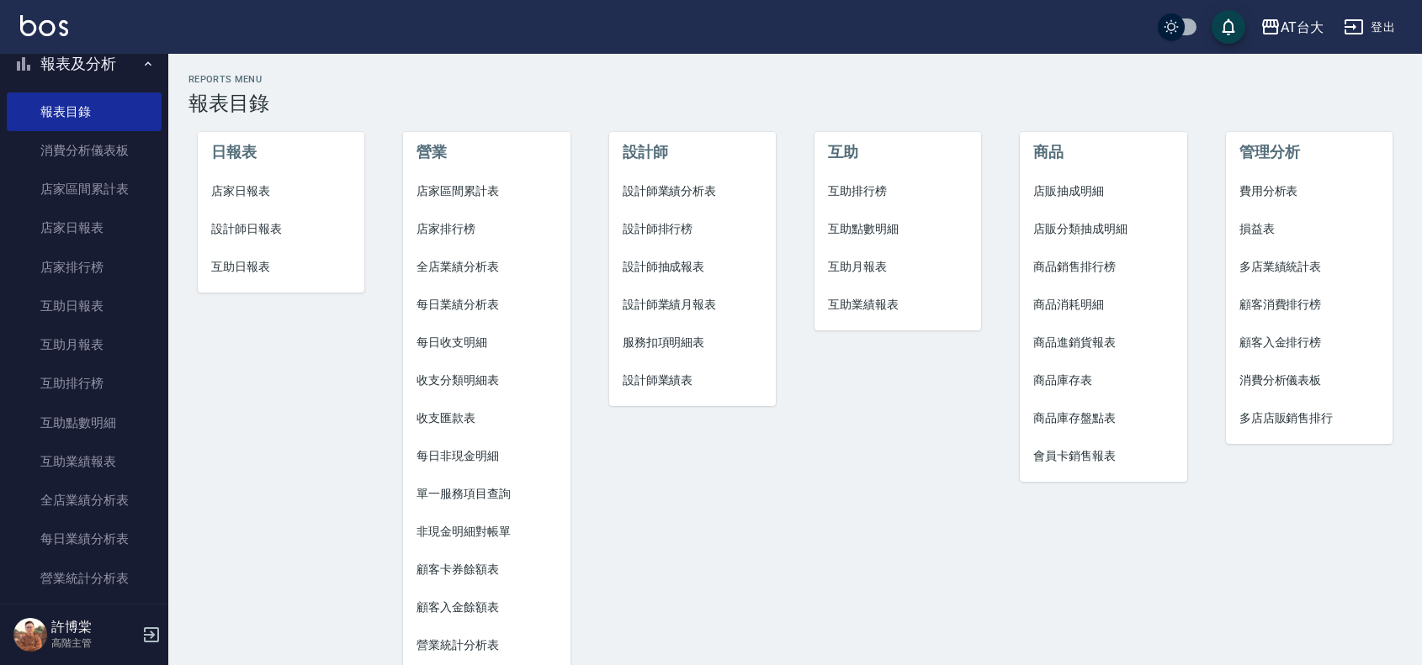
click at [249, 224] on span "設計師日報表" at bounding box center [281, 229] width 140 height 18
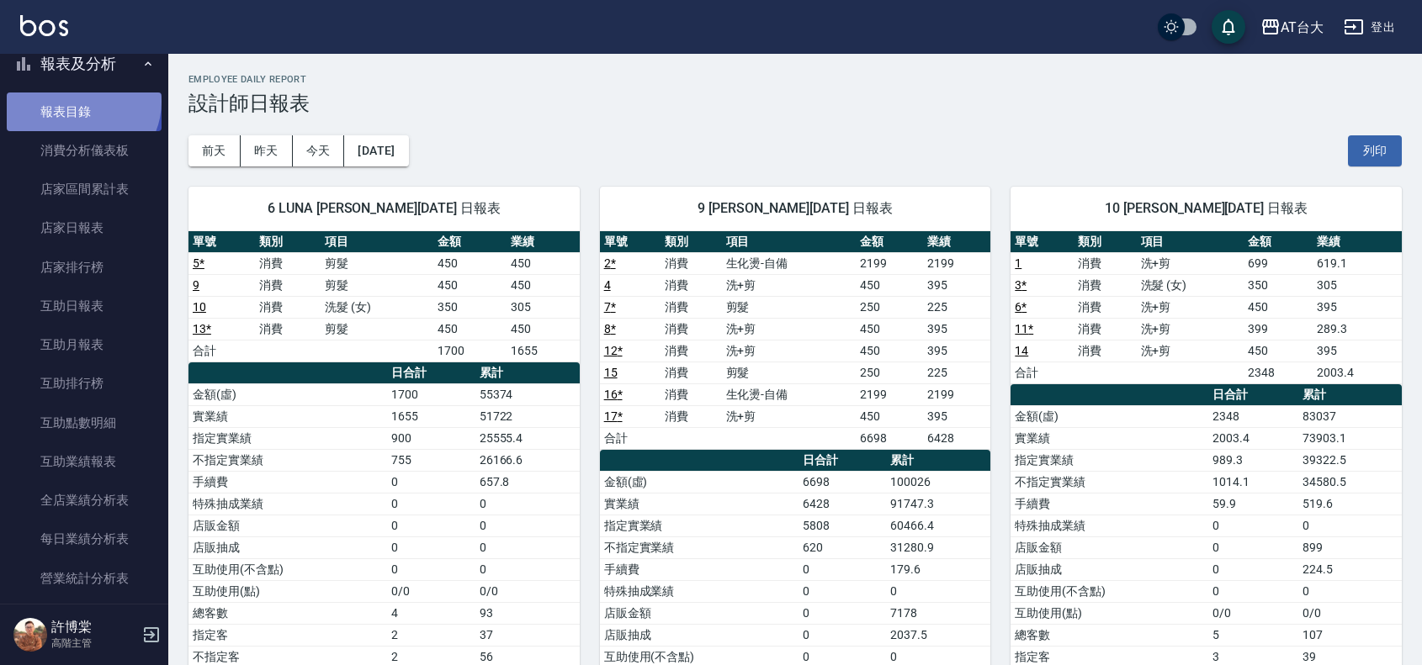
click at [81, 101] on link "報表目錄" at bounding box center [84, 112] width 155 height 39
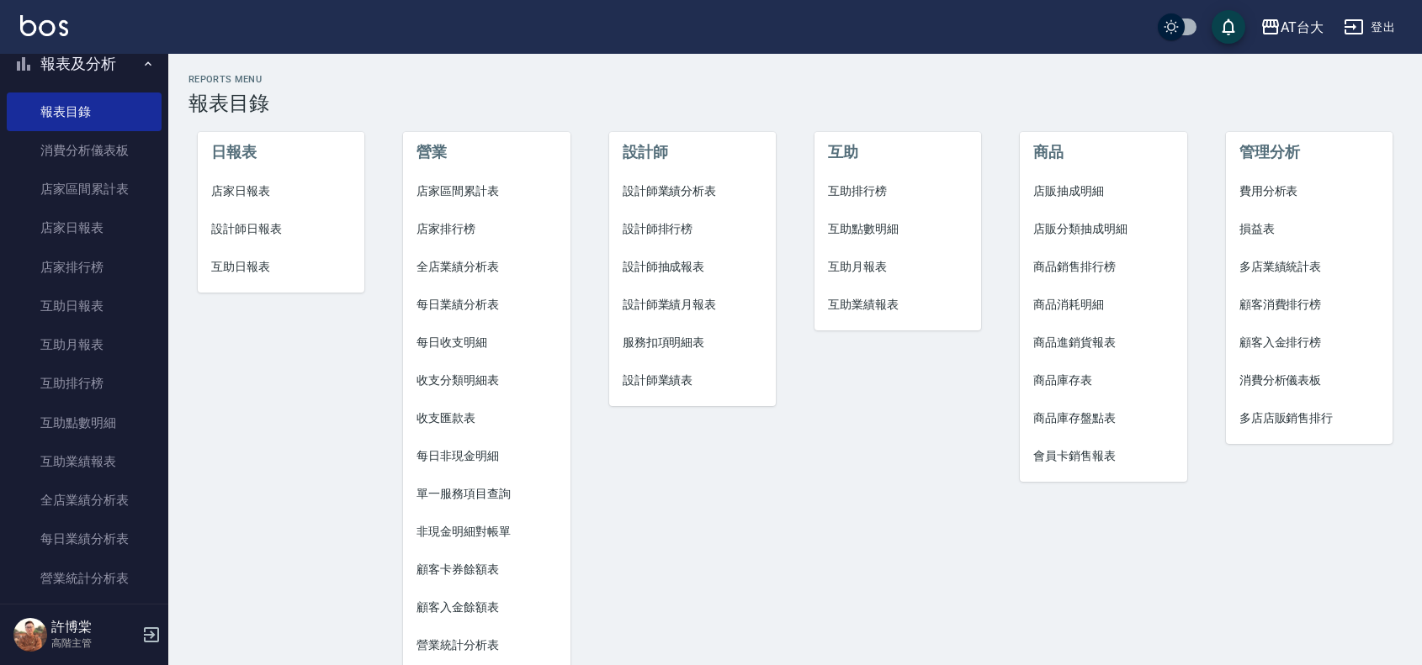
click at [119, 65] on button "報表及分析" at bounding box center [84, 64] width 155 height 44
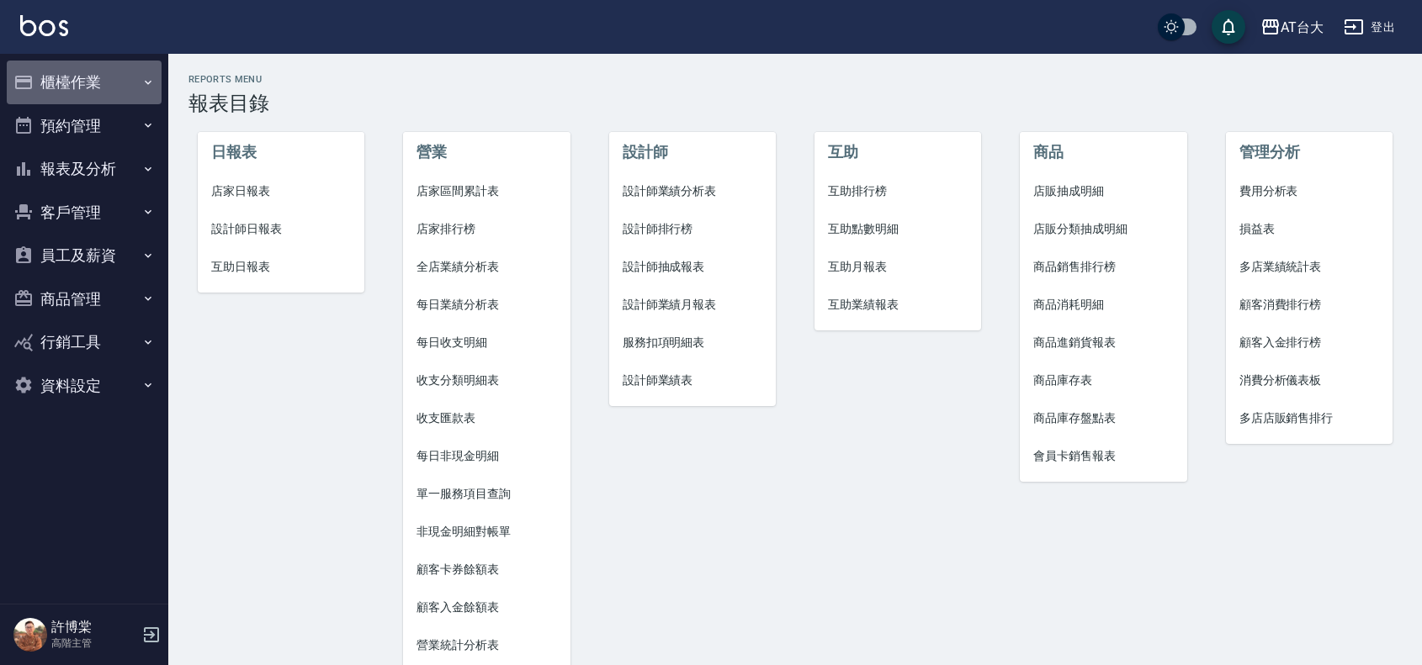
click at [103, 81] on button "櫃檯作業" at bounding box center [84, 83] width 155 height 44
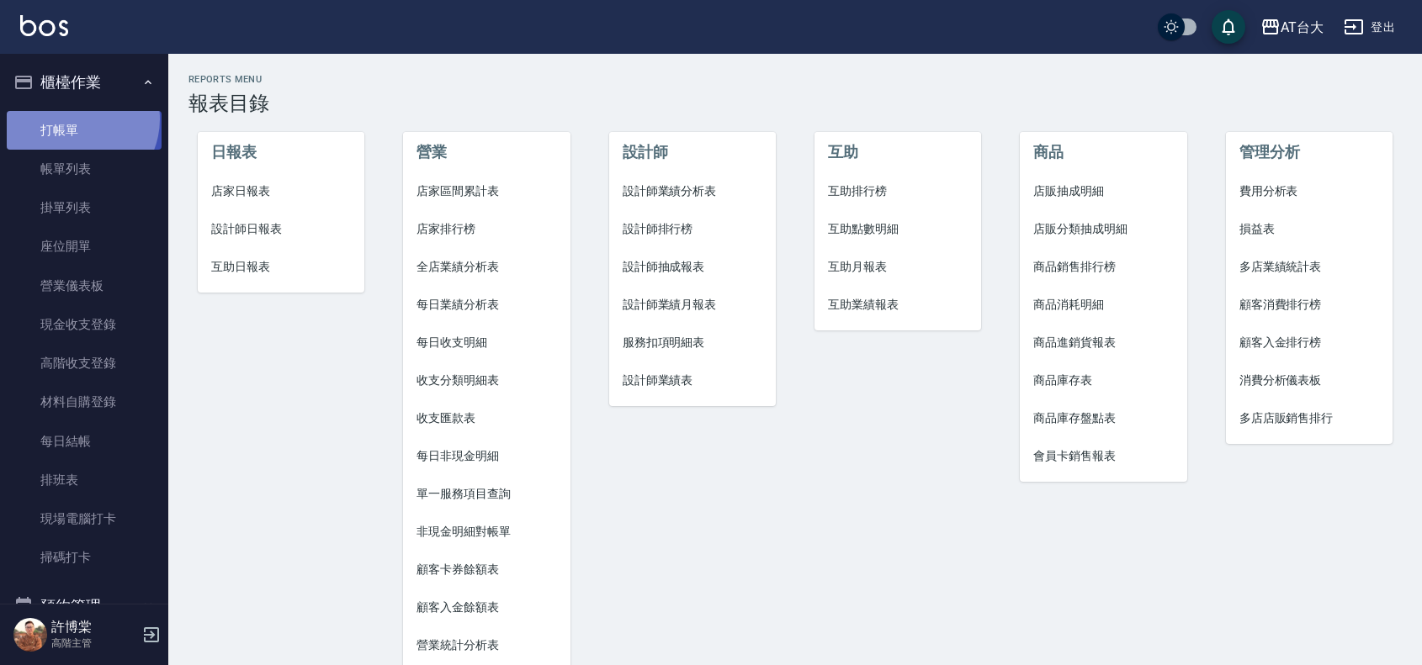
click at [73, 119] on link "打帳單" at bounding box center [84, 130] width 155 height 39
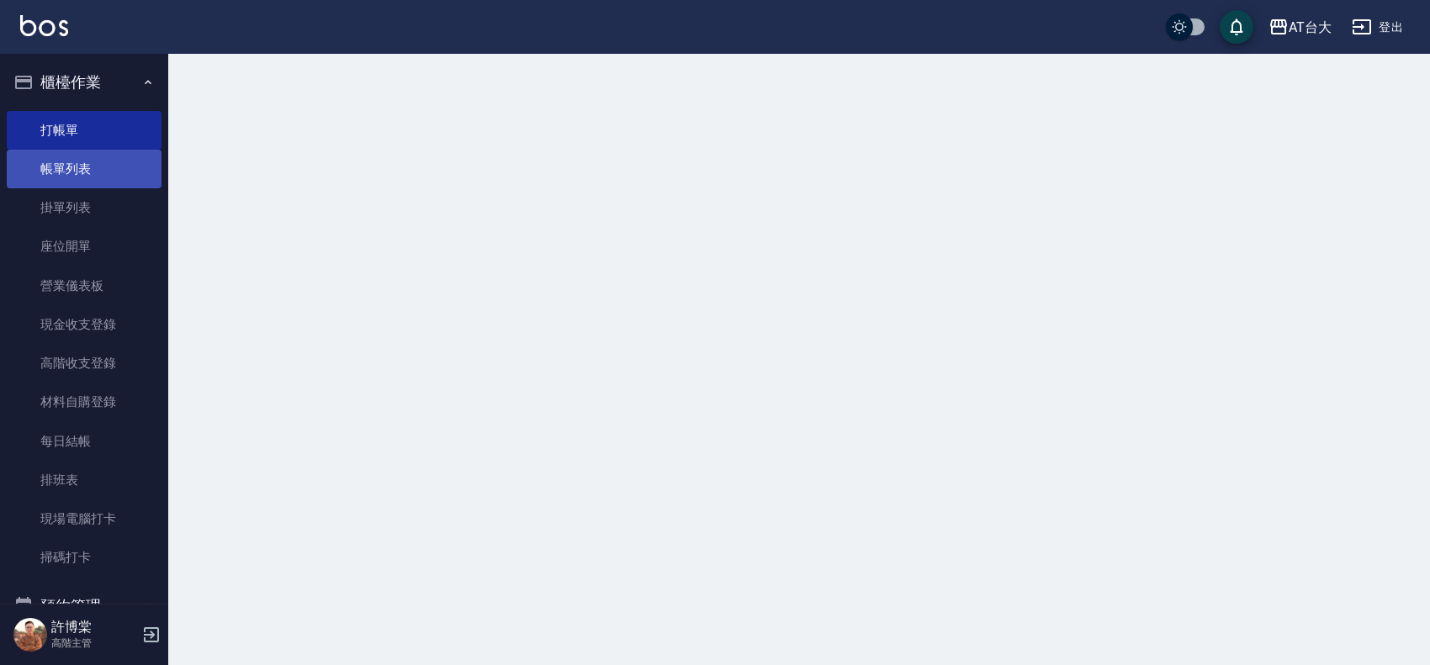
click at [72, 160] on link "帳單列表" at bounding box center [84, 169] width 155 height 39
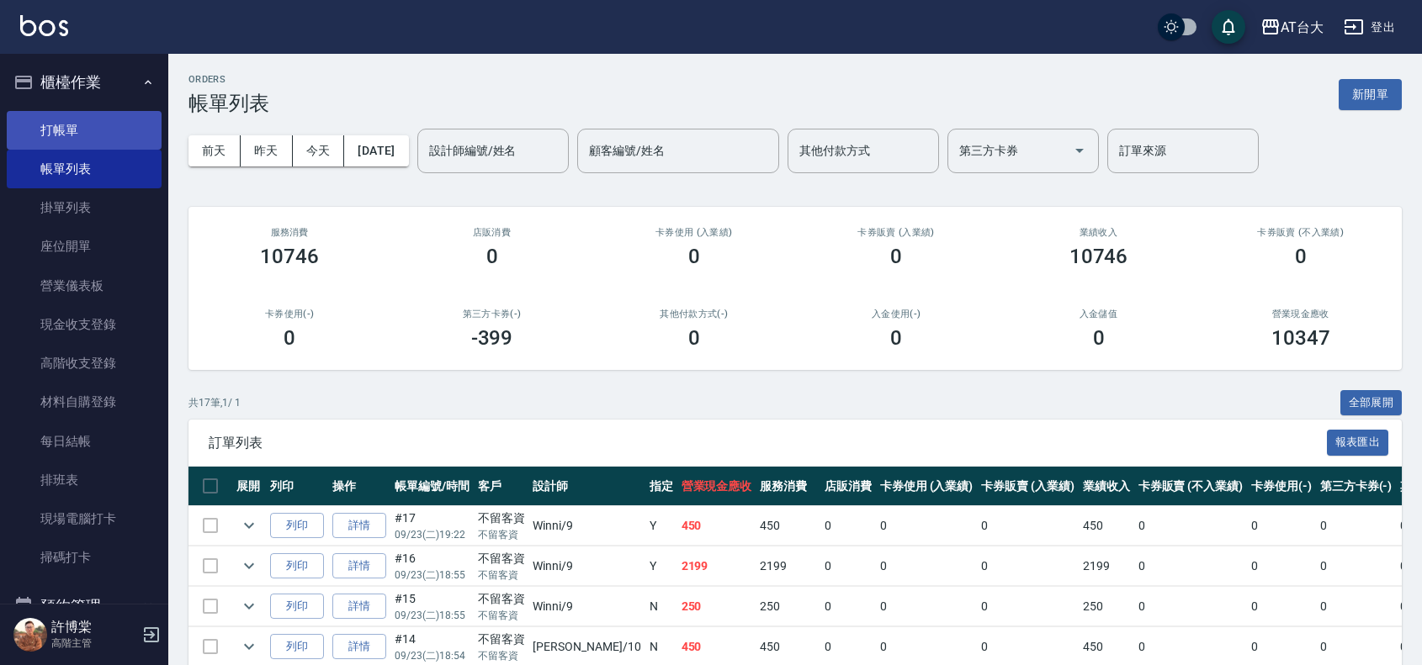
click at [70, 125] on link "打帳單" at bounding box center [84, 130] width 155 height 39
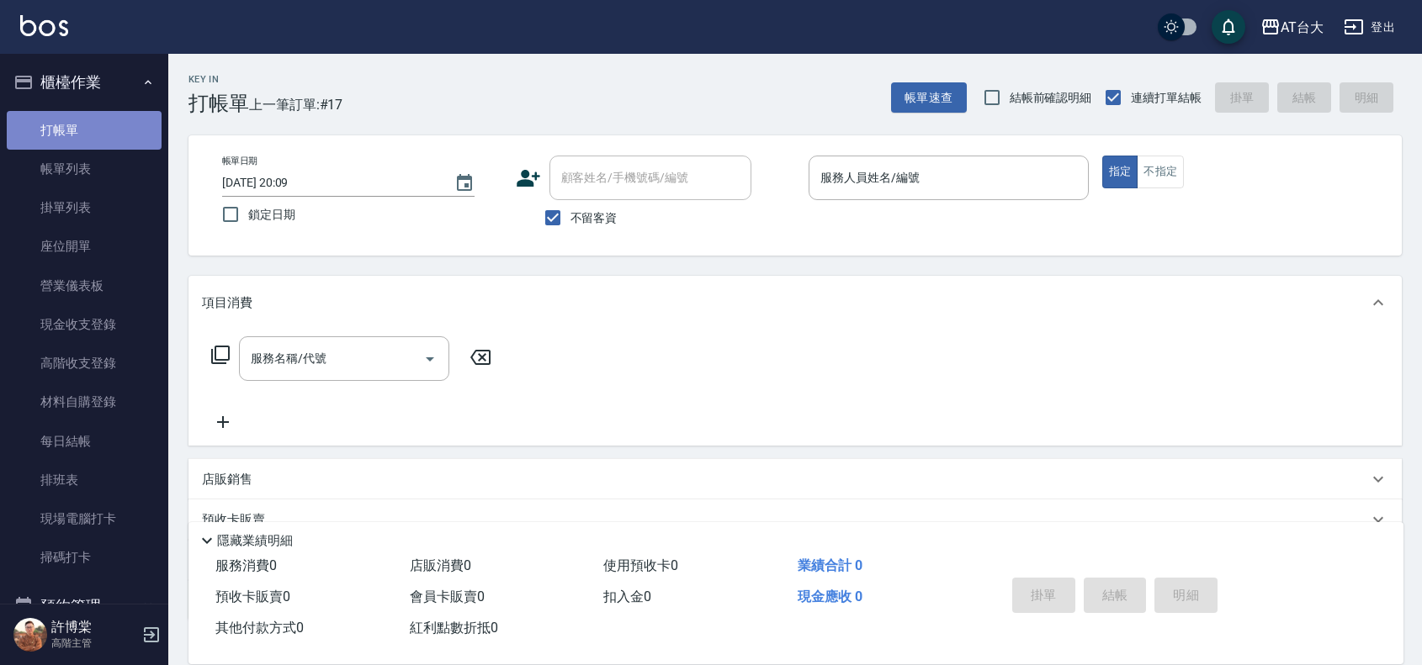
click at [98, 128] on link "打帳單" at bounding box center [84, 130] width 155 height 39
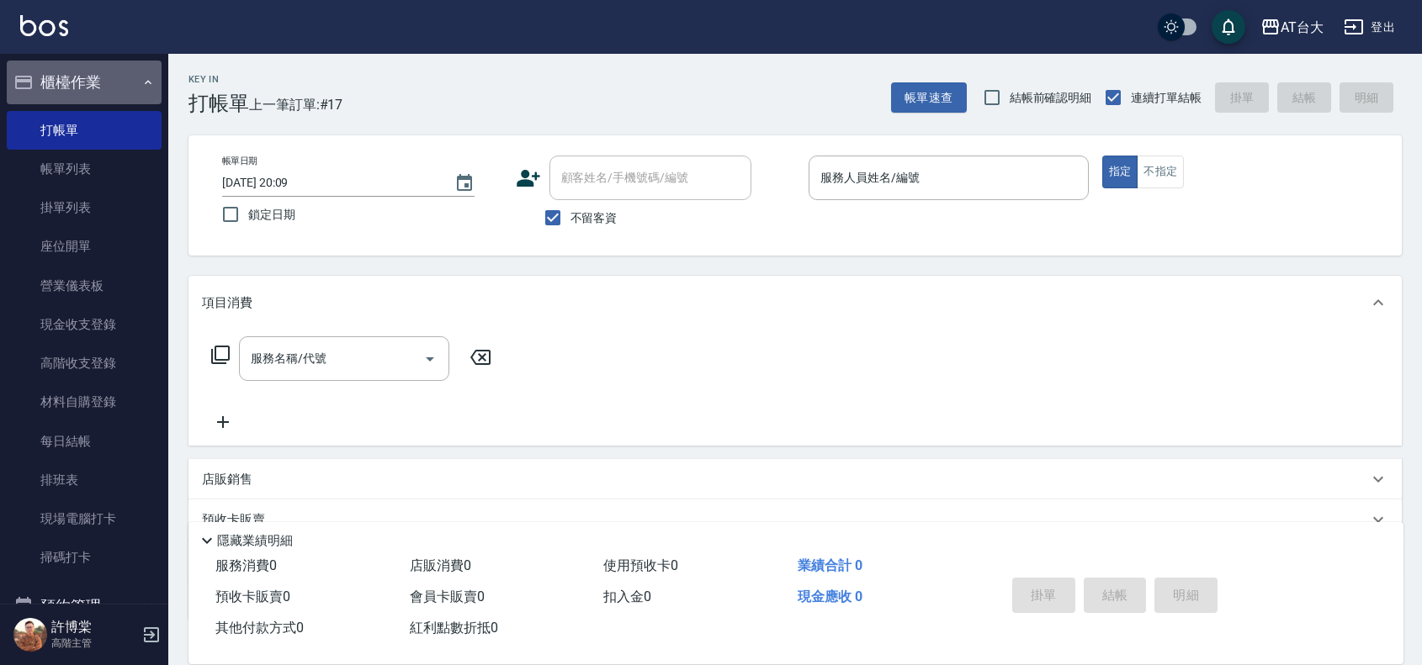
click at [110, 76] on button "櫃檯作業" at bounding box center [84, 83] width 155 height 44
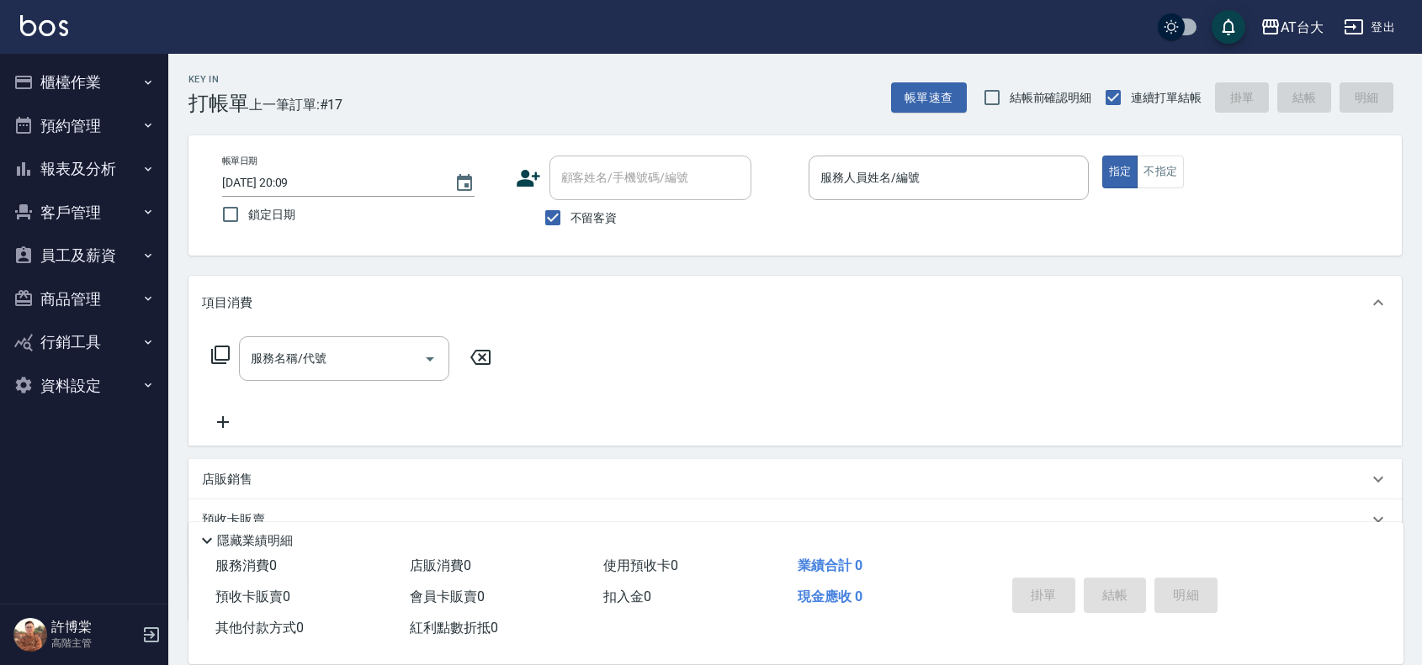
click at [109, 87] on button "櫃檯作業" at bounding box center [84, 83] width 155 height 44
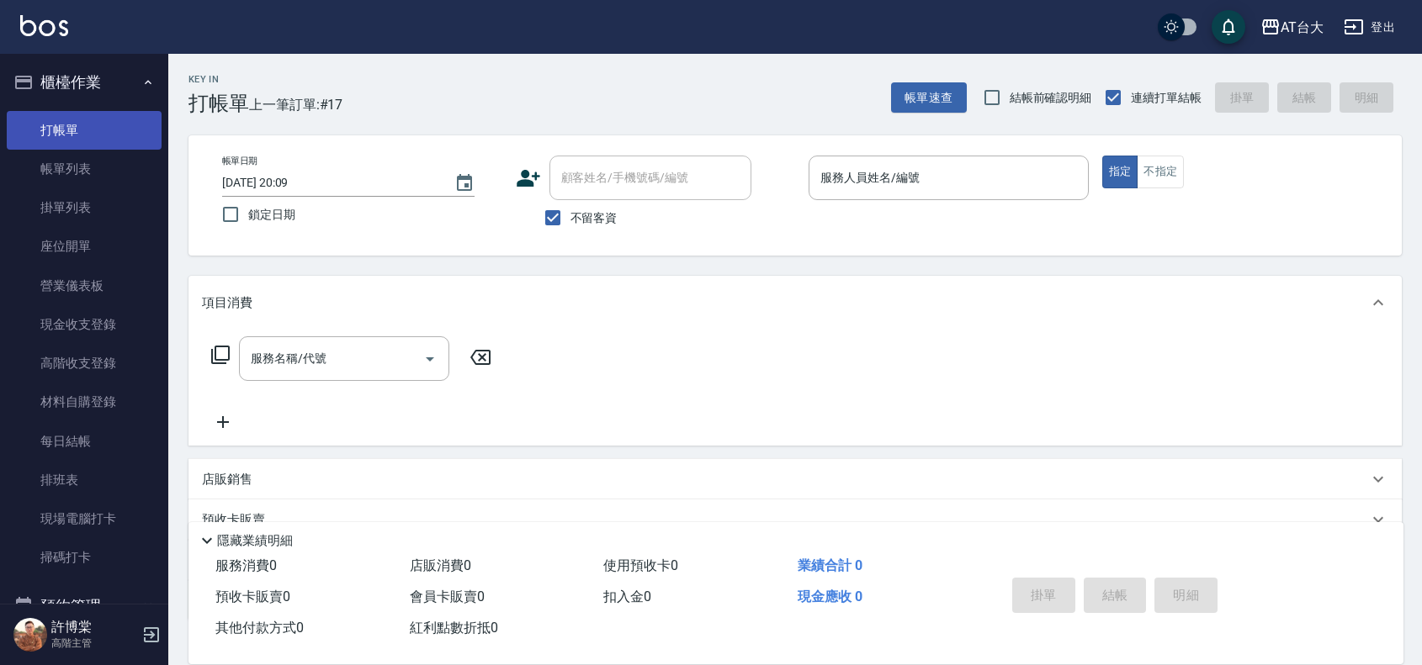
click at [70, 133] on link "打帳單" at bounding box center [84, 130] width 155 height 39
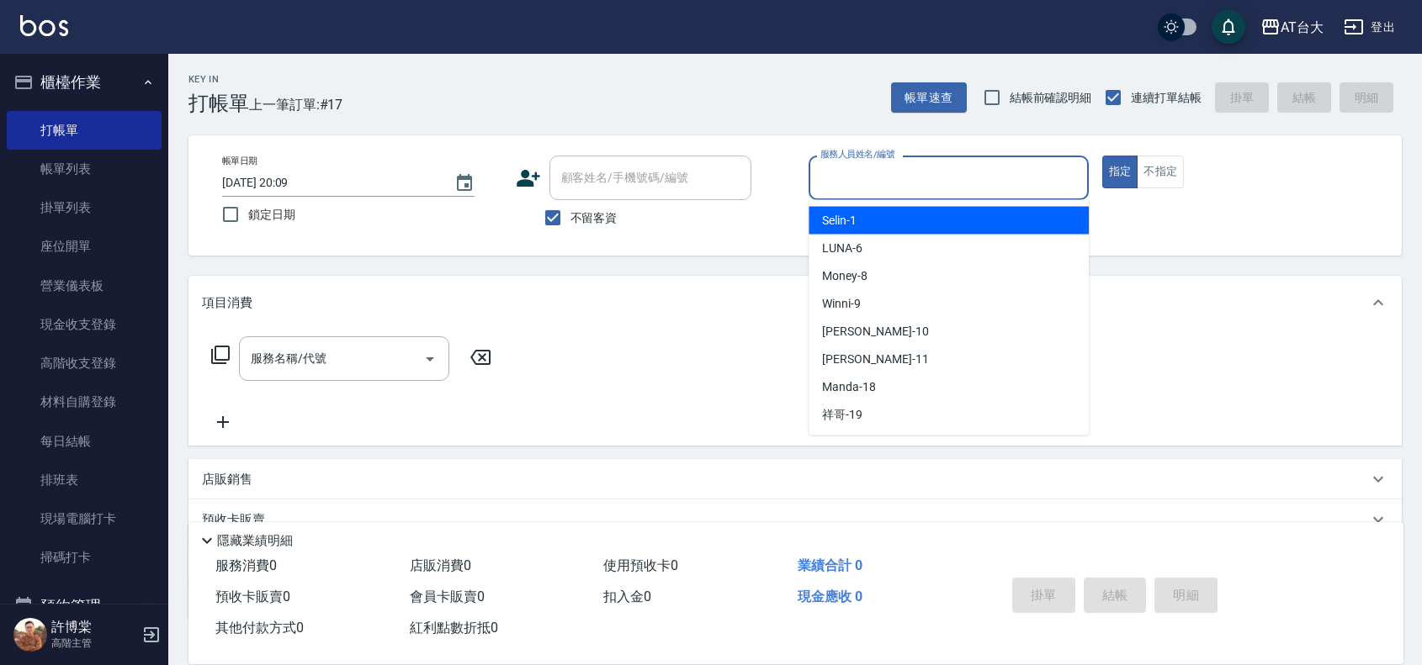
click at [888, 182] on input "服務人員姓名/編號" at bounding box center [948, 177] width 265 height 29
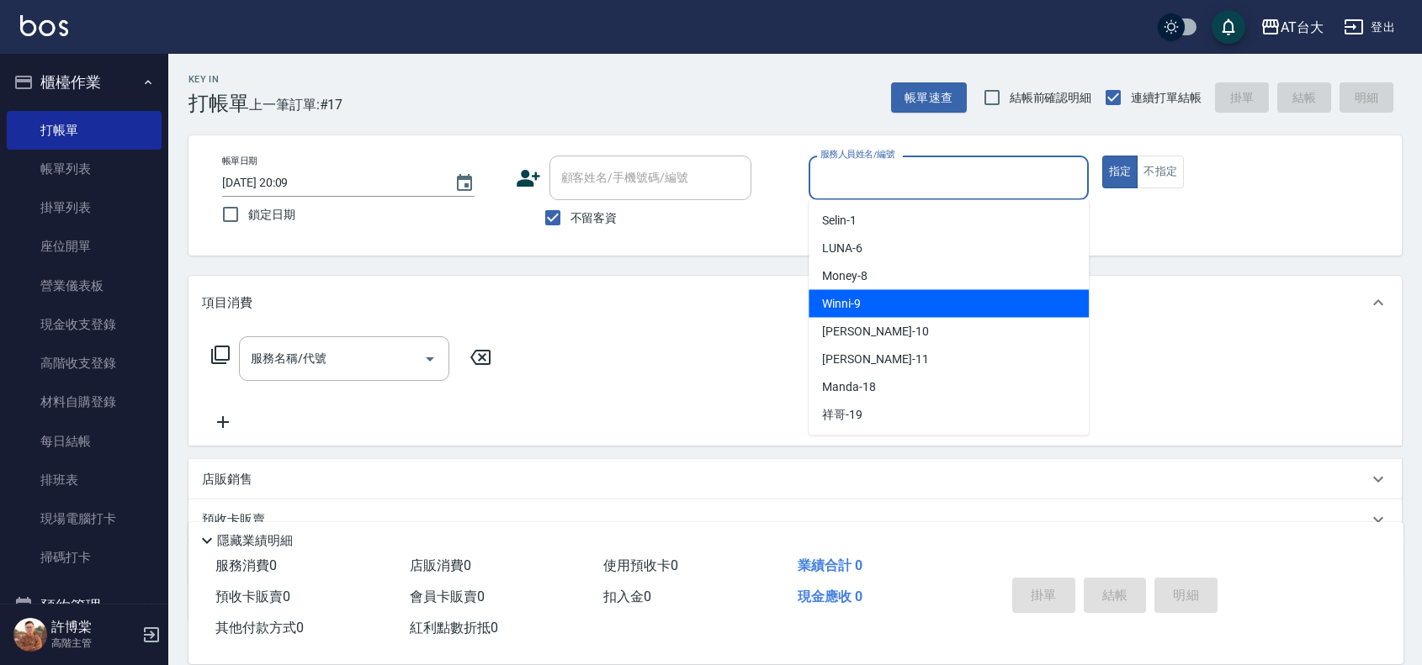
click at [939, 300] on div "Winni -9" at bounding box center [948, 304] width 280 height 28
type input "Winni-9"
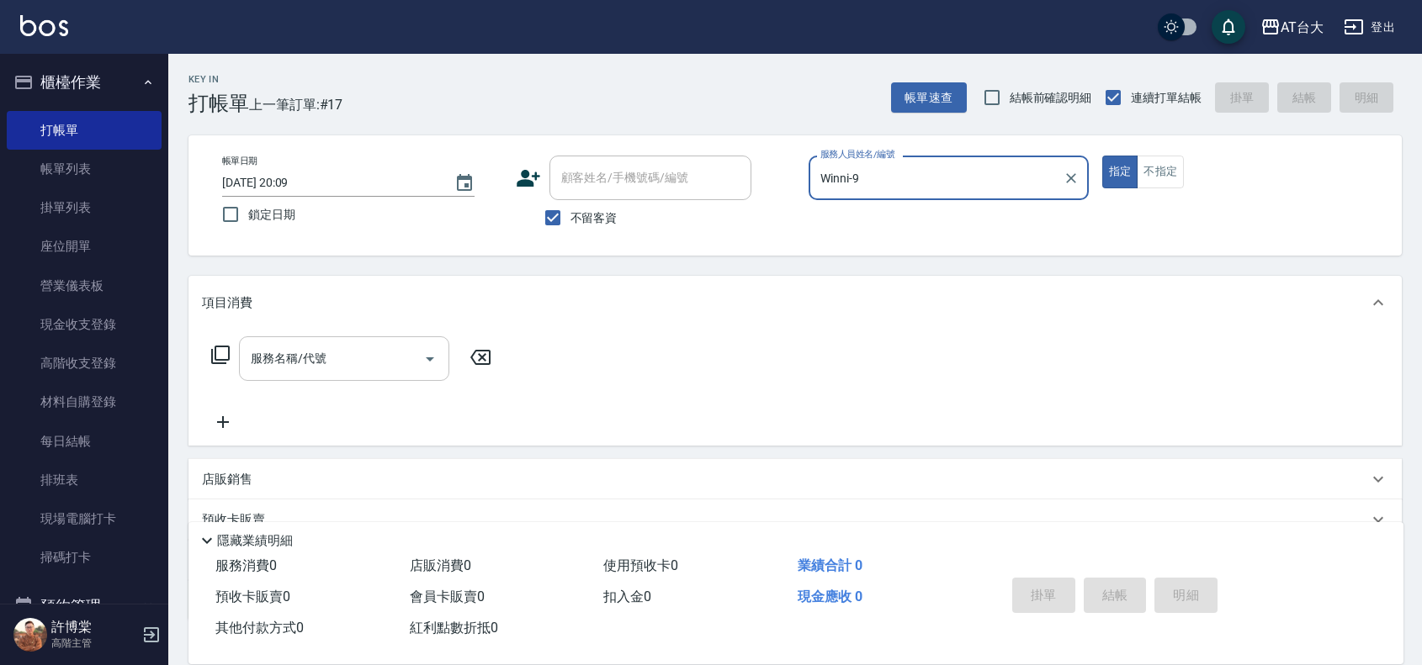
click at [381, 351] on input "服務名稱/代號" at bounding box center [331, 358] width 170 height 29
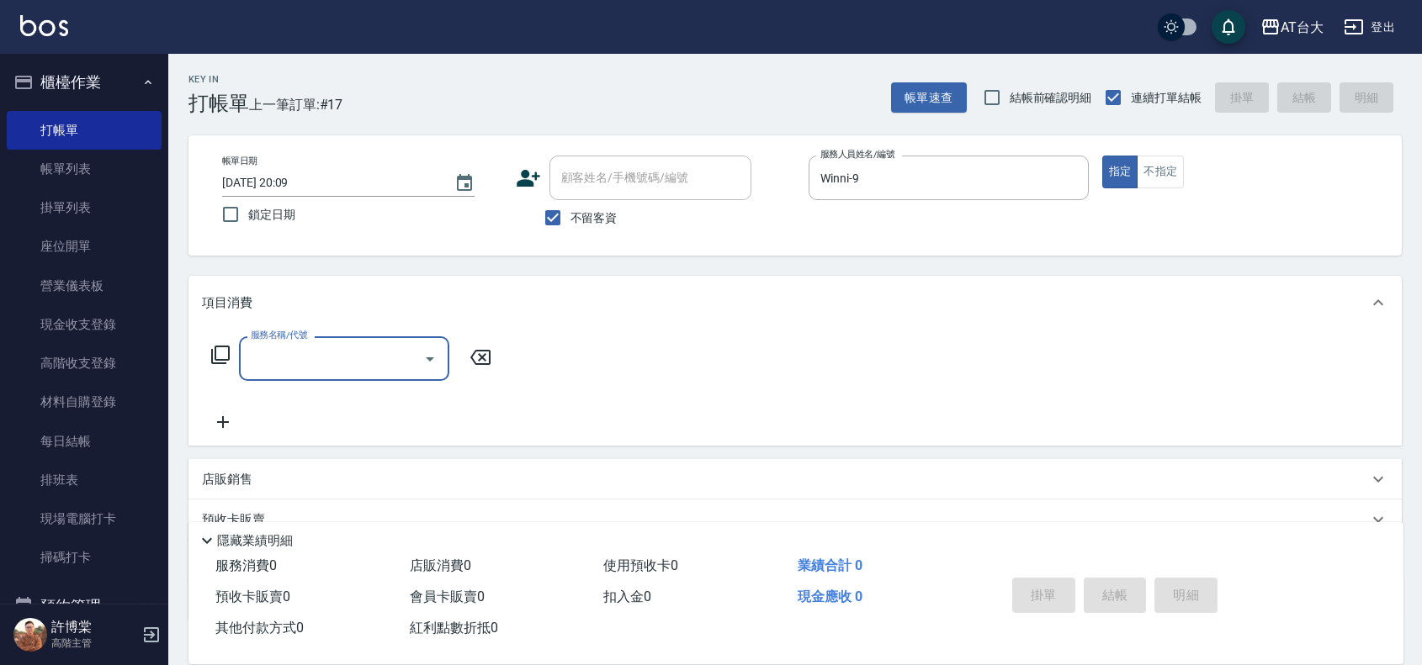
click at [396, 366] on input "服務名稱/代號" at bounding box center [331, 358] width 170 height 29
click at [359, 398] on span "洗+剪 - 399" at bounding box center [344, 402] width 210 height 28
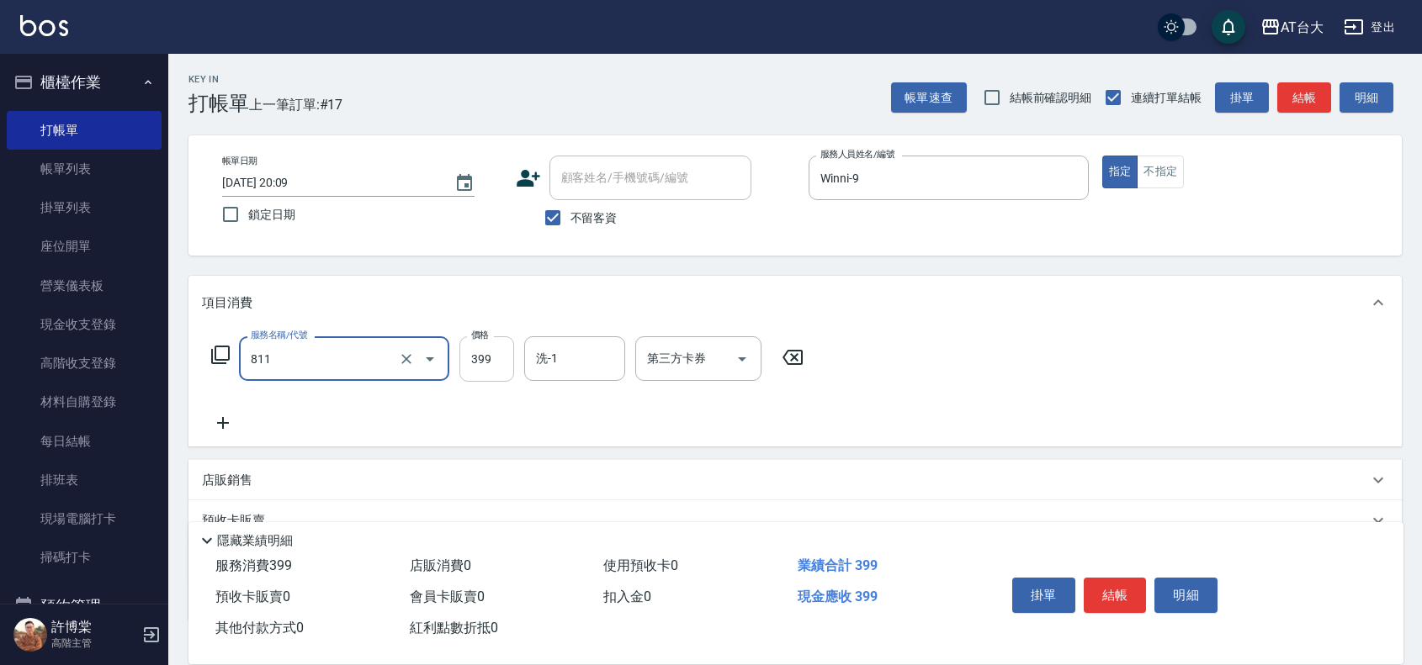
type input "洗+剪(811)"
click at [489, 356] on input "399" at bounding box center [486, 358] width 55 height 45
type input "450"
click at [1123, 578] on button "結帳" at bounding box center [1114, 595] width 63 height 35
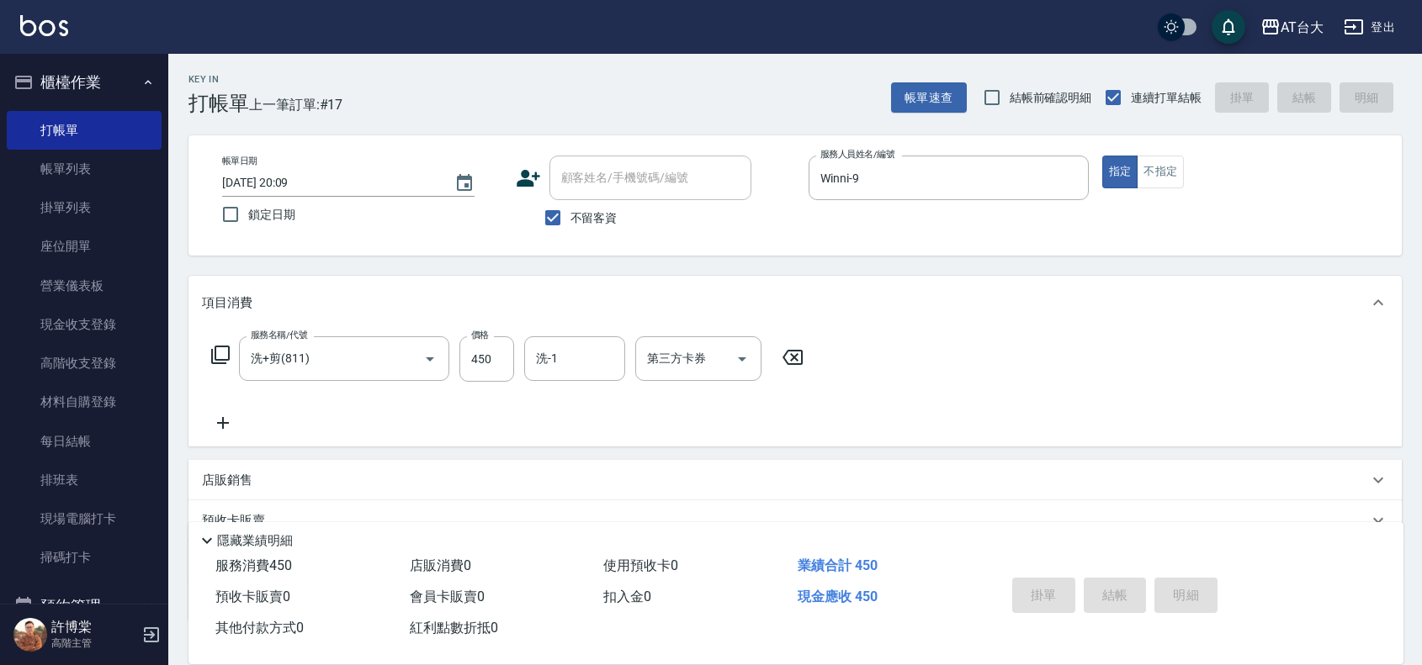
type input "2025/09/23 20:11"
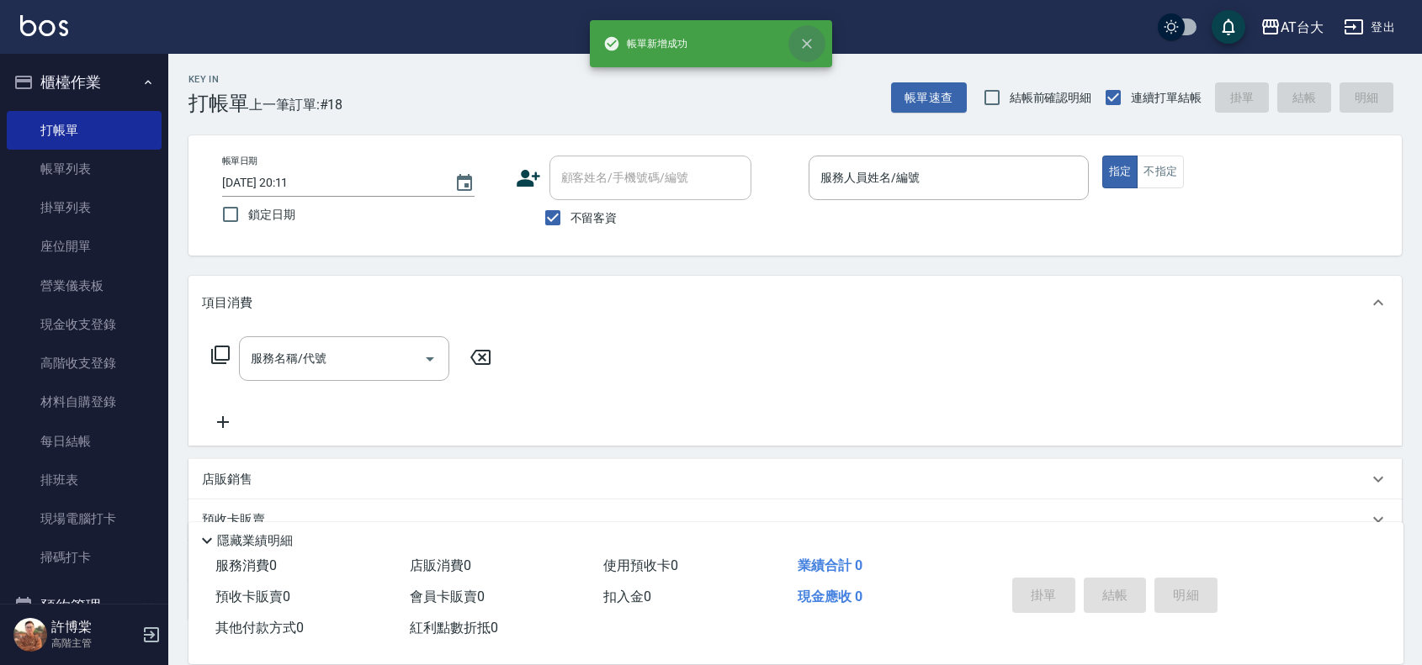
click at [810, 47] on icon "close" at bounding box center [807, 44] width 10 height 10
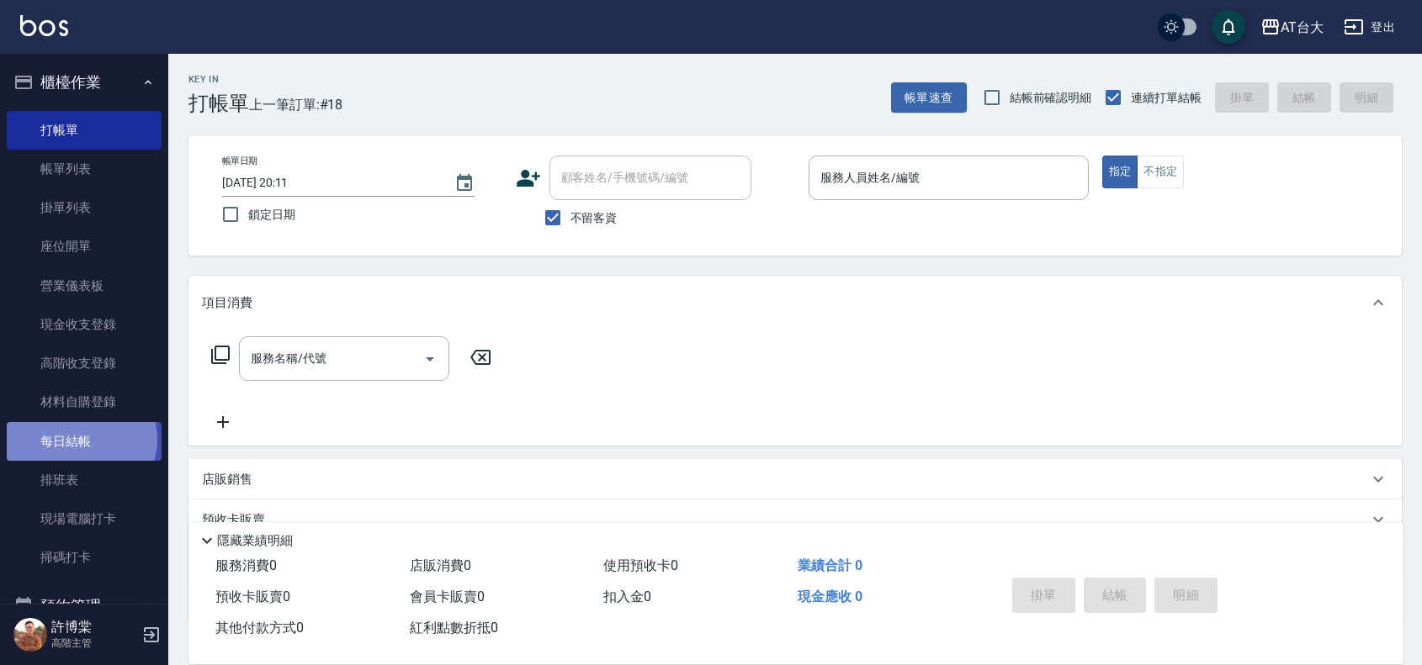
click at [80, 439] on link "每日結帳" at bounding box center [84, 441] width 155 height 39
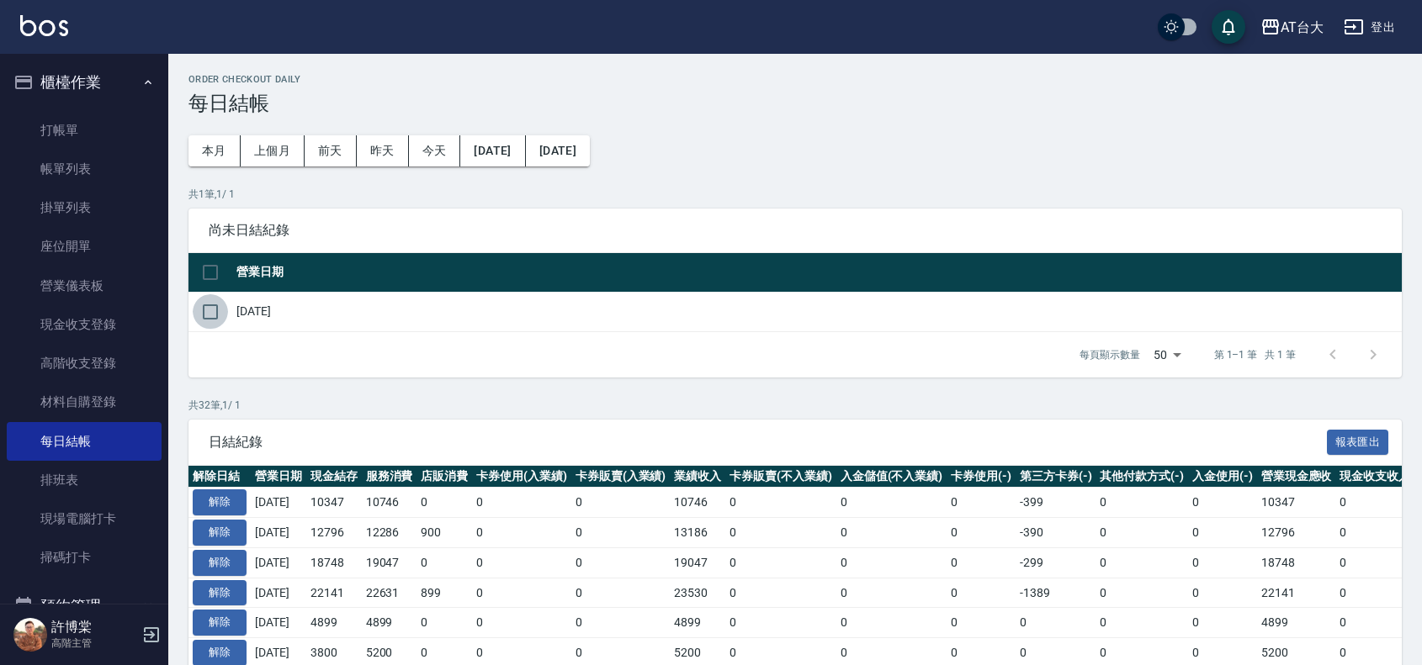
click at [215, 312] on input "checkbox" at bounding box center [210, 311] width 35 height 35
checkbox input "true"
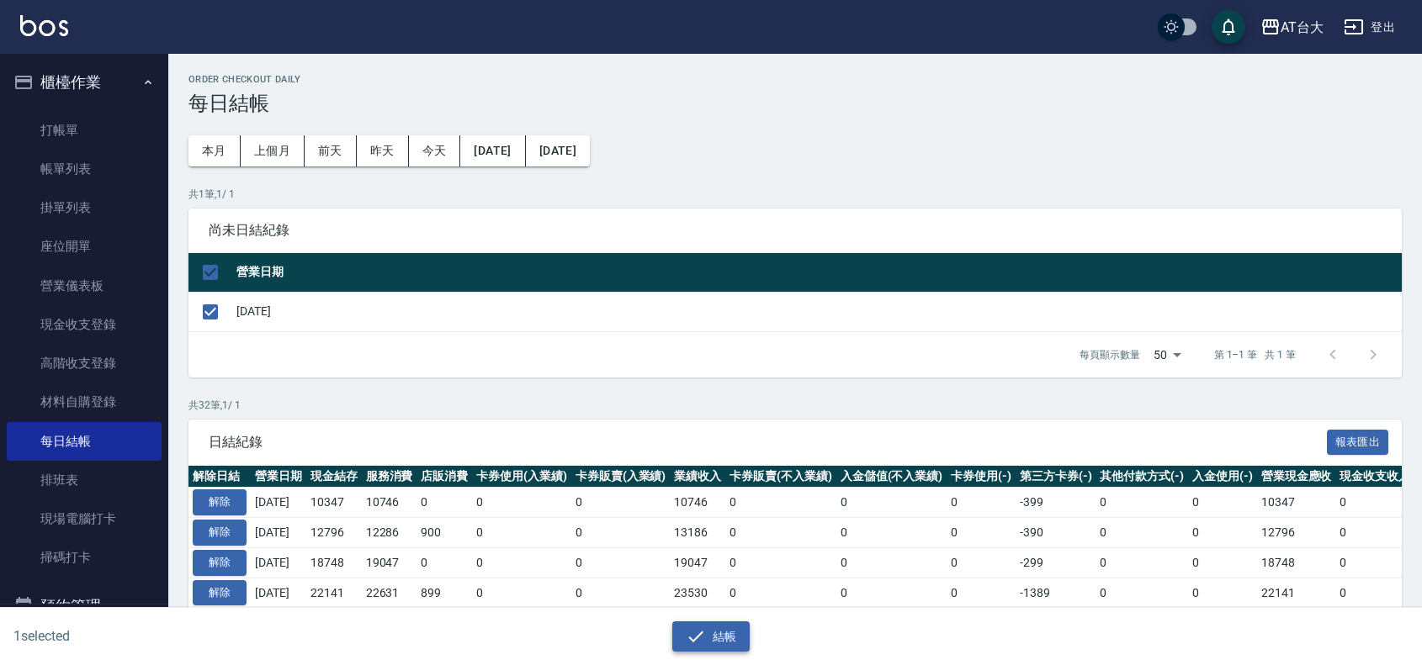
click at [709, 632] on button "結帳" at bounding box center [711, 637] width 78 height 31
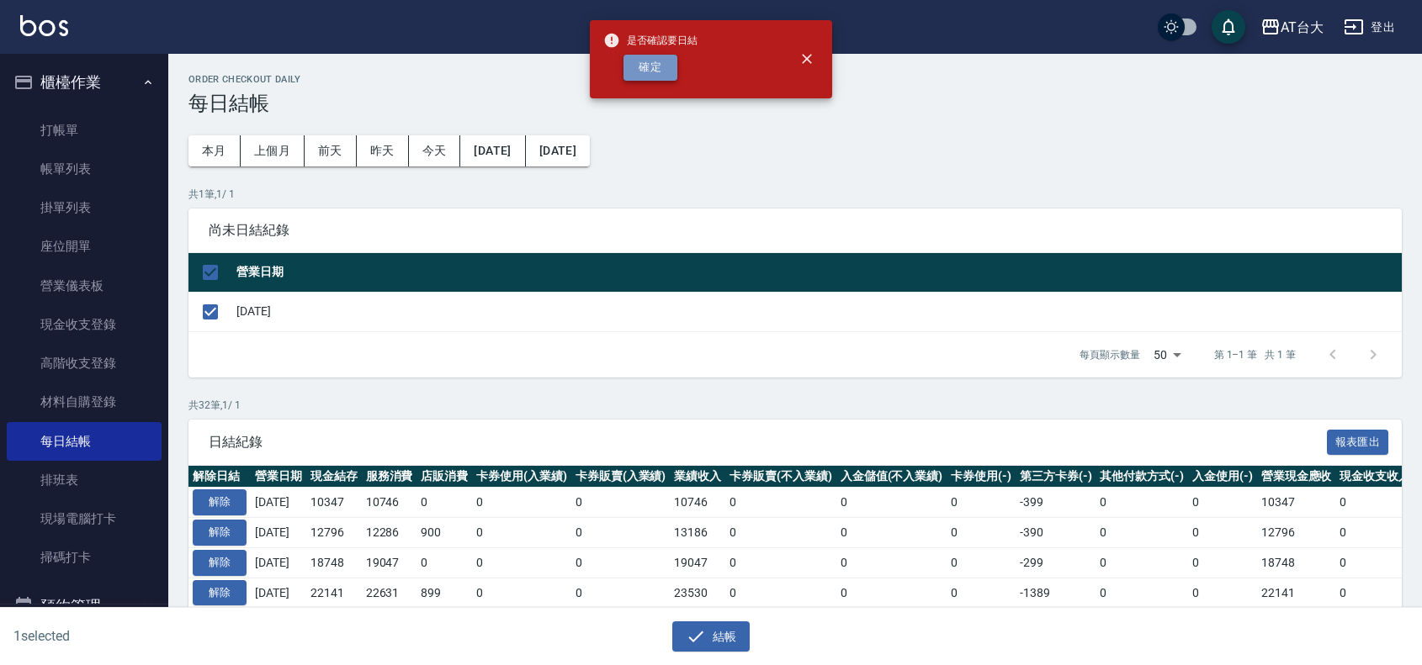
click at [644, 64] on button "確定" at bounding box center [650, 68] width 54 height 26
checkbox input "false"
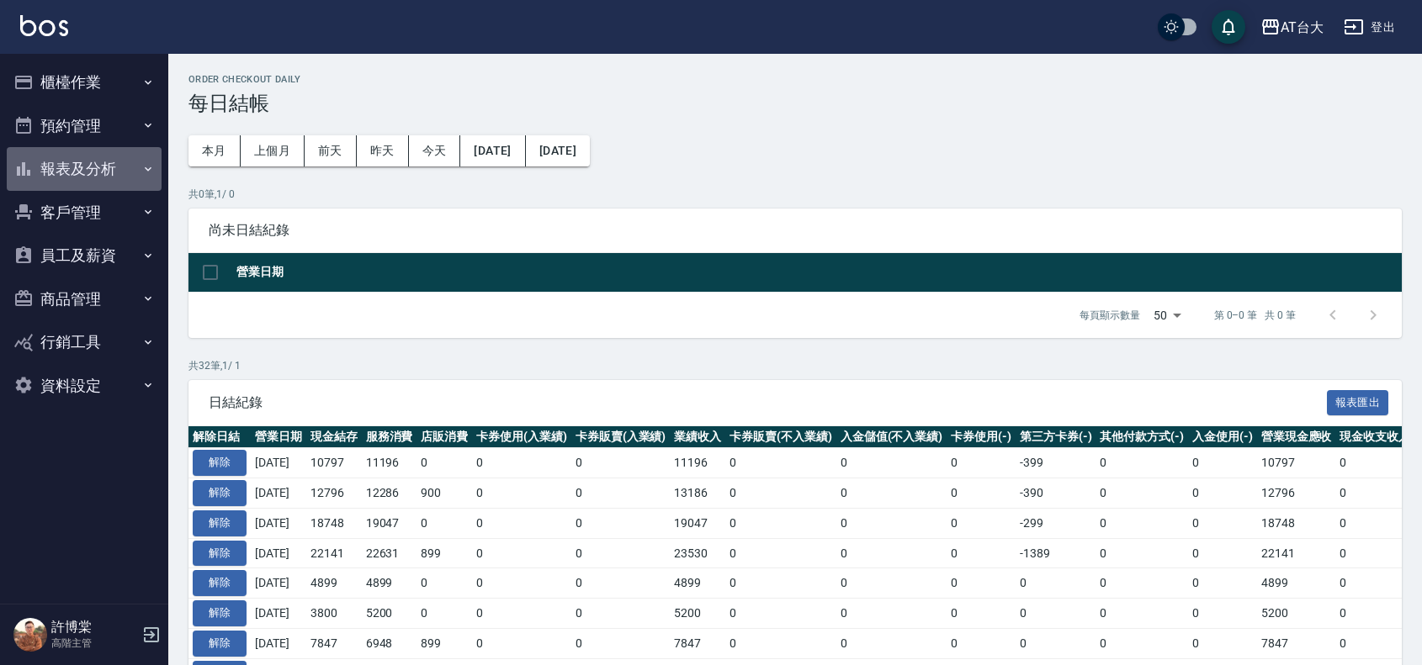
click at [106, 156] on button "報表及分析" at bounding box center [84, 169] width 155 height 44
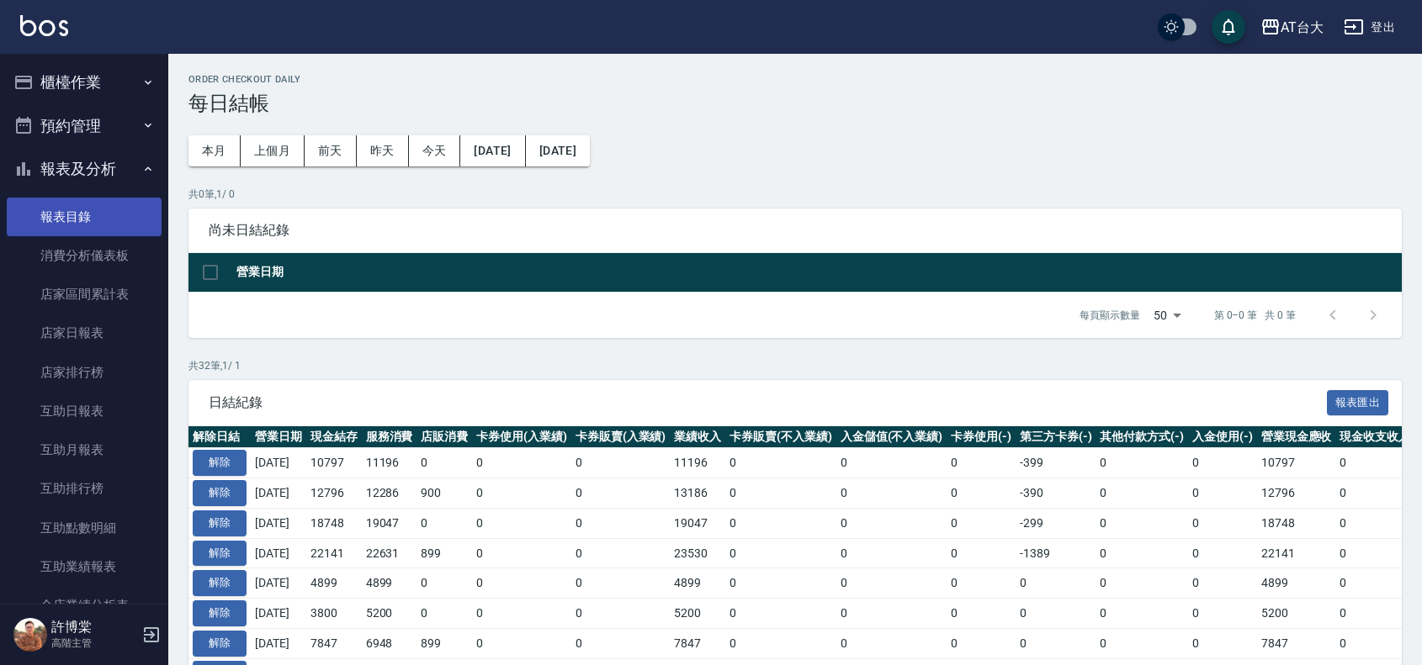
click at [98, 211] on link "報表目錄" at bounding box center [84, 217] width 155 height 39
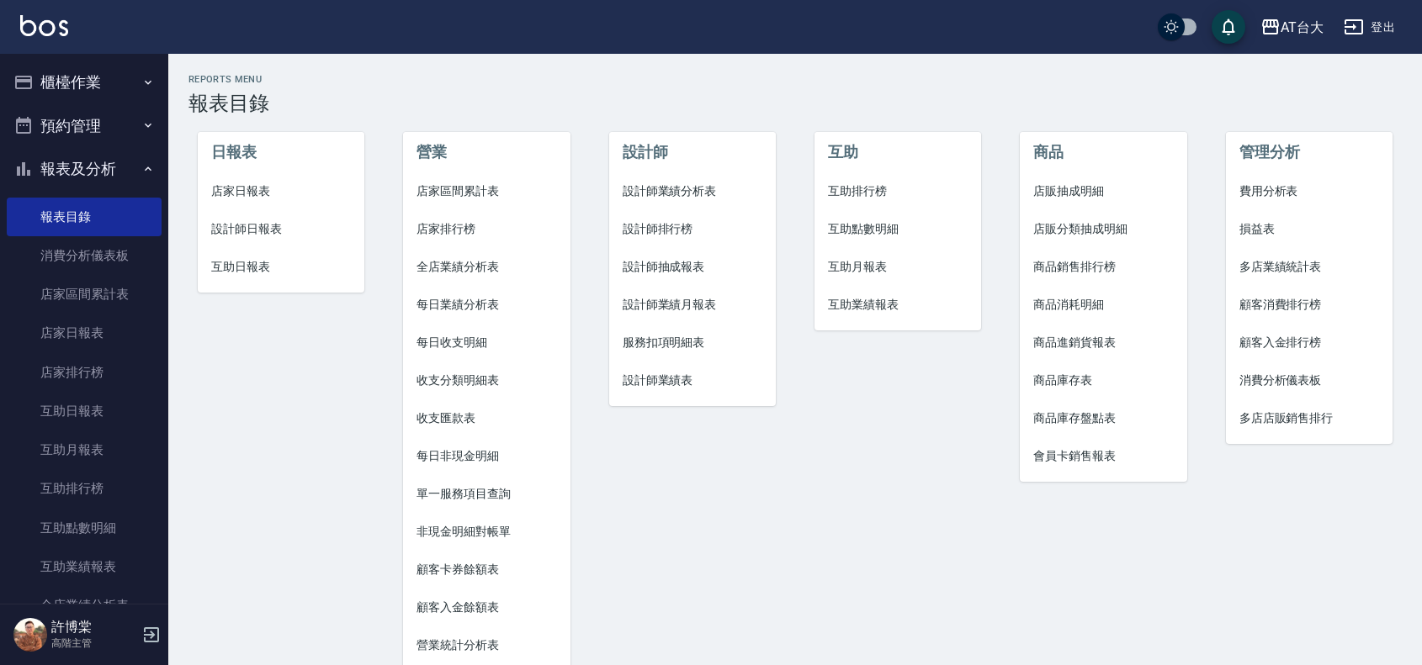
click at [312, 190] on span "店家日報表" at bounding box center [281, 192] width 140 height 18
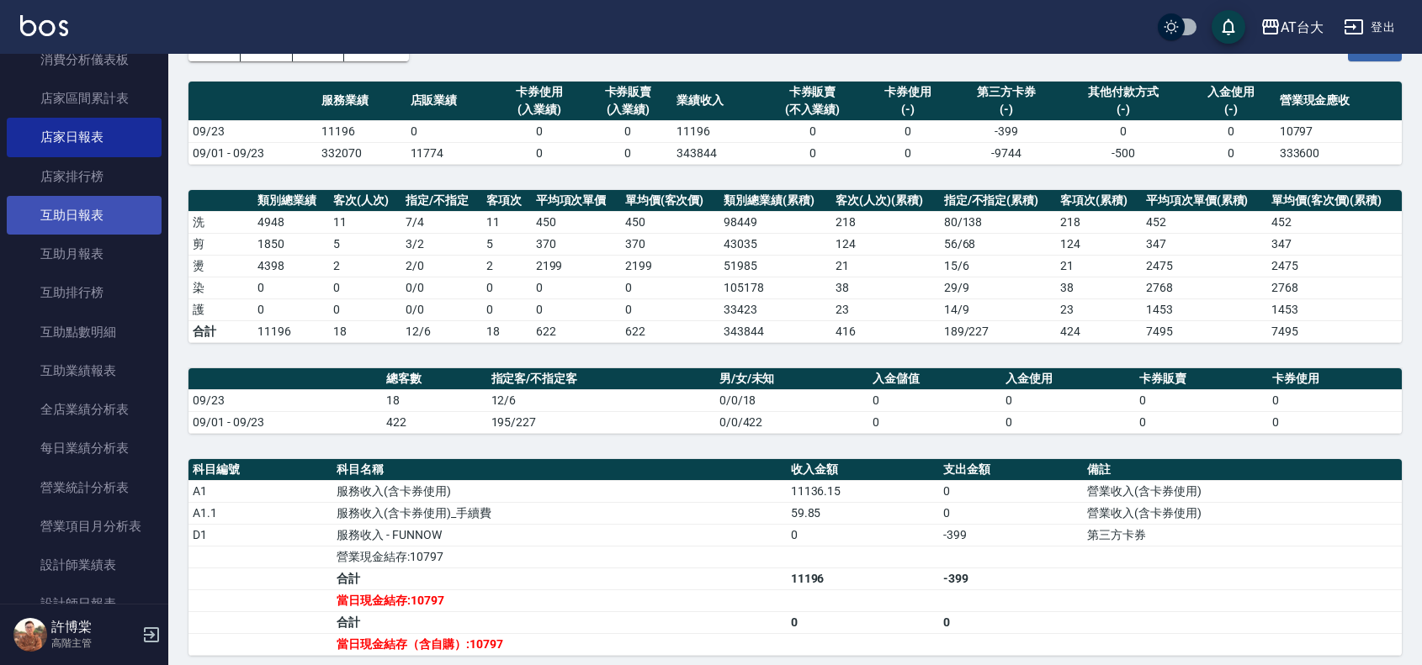
scroll to position [210, 0]
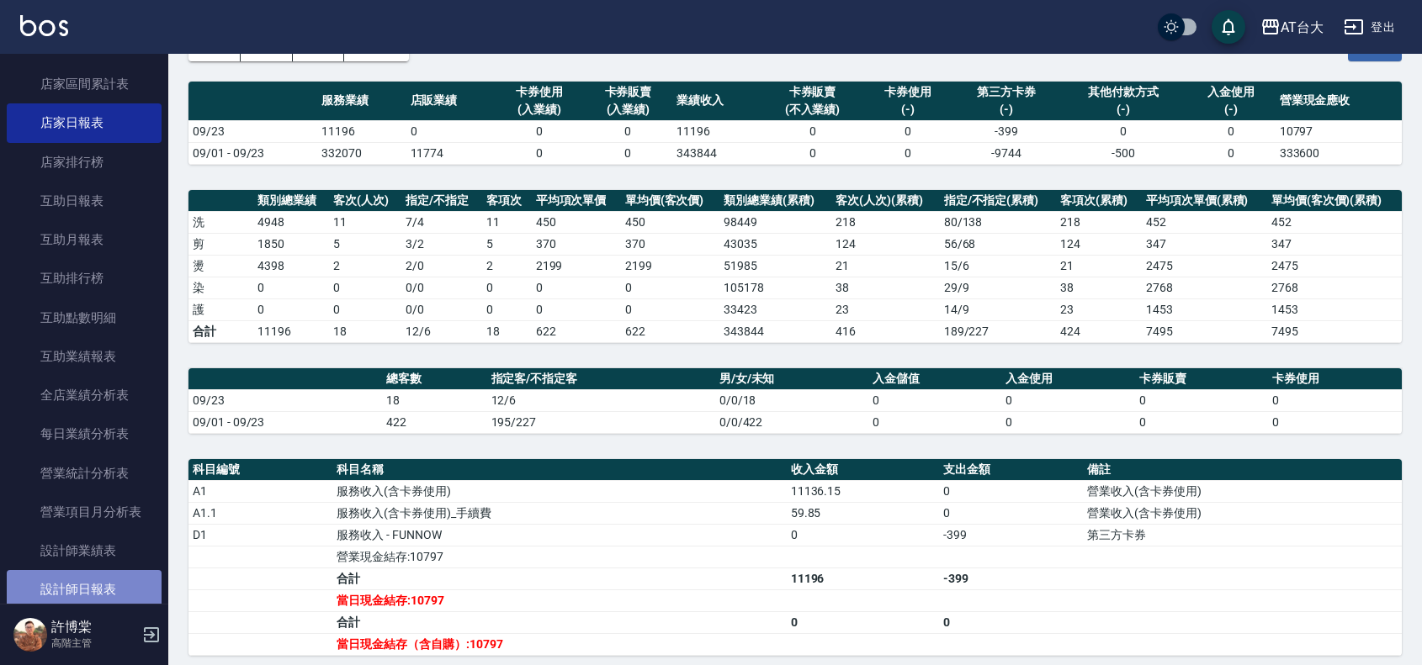
click at [116, 578] on link "設計師日報表" at bounding box center [84, 589] width 155 height 39
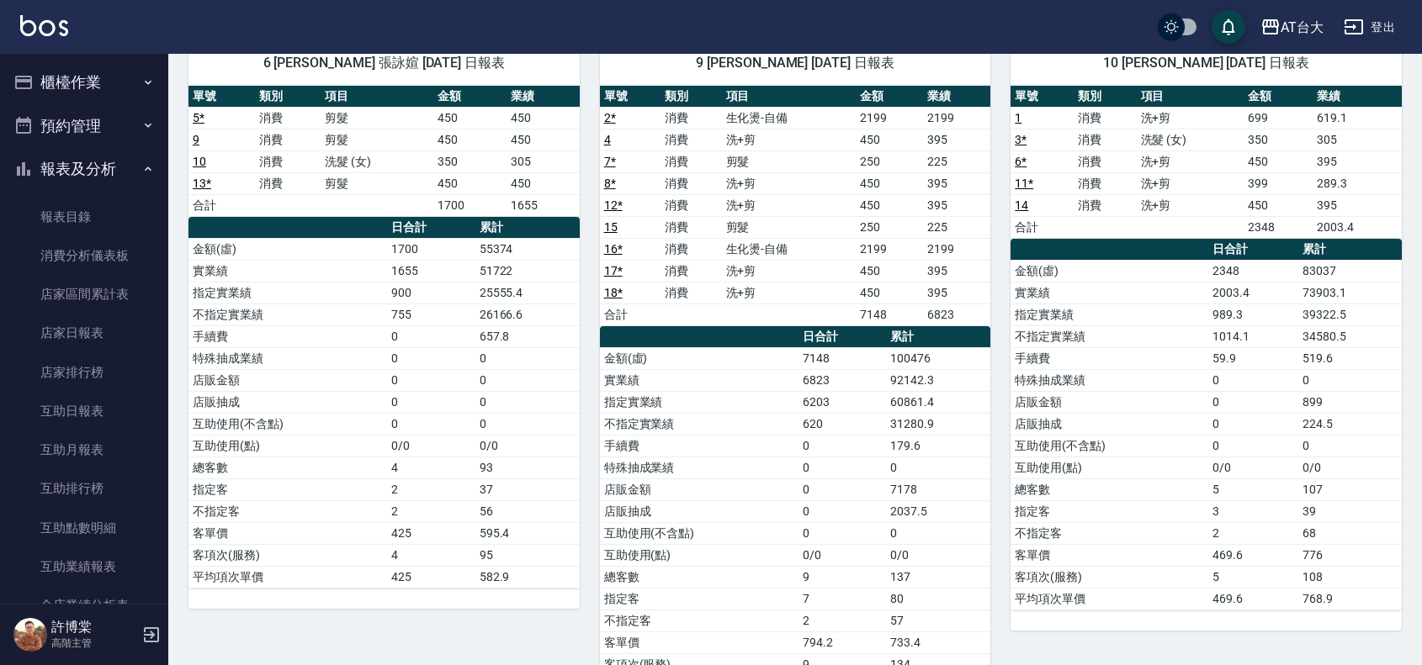
click at [61, 87] on button "櫃檯作業" at bounding box center [84, 83] width 155 height 44
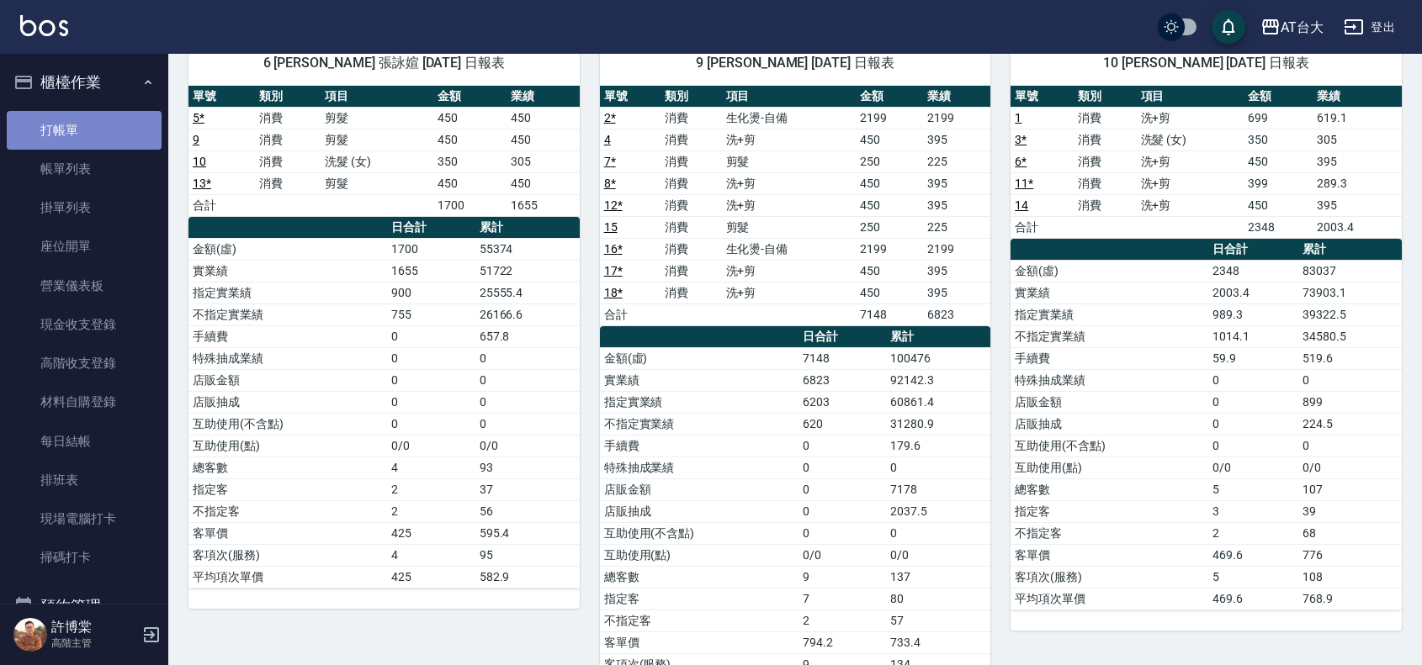
click at [99, 141] on link "打帳單" at bounding box center [84, 130] width 155 height 39
